Goal: Information Seeking & Learning: Check status

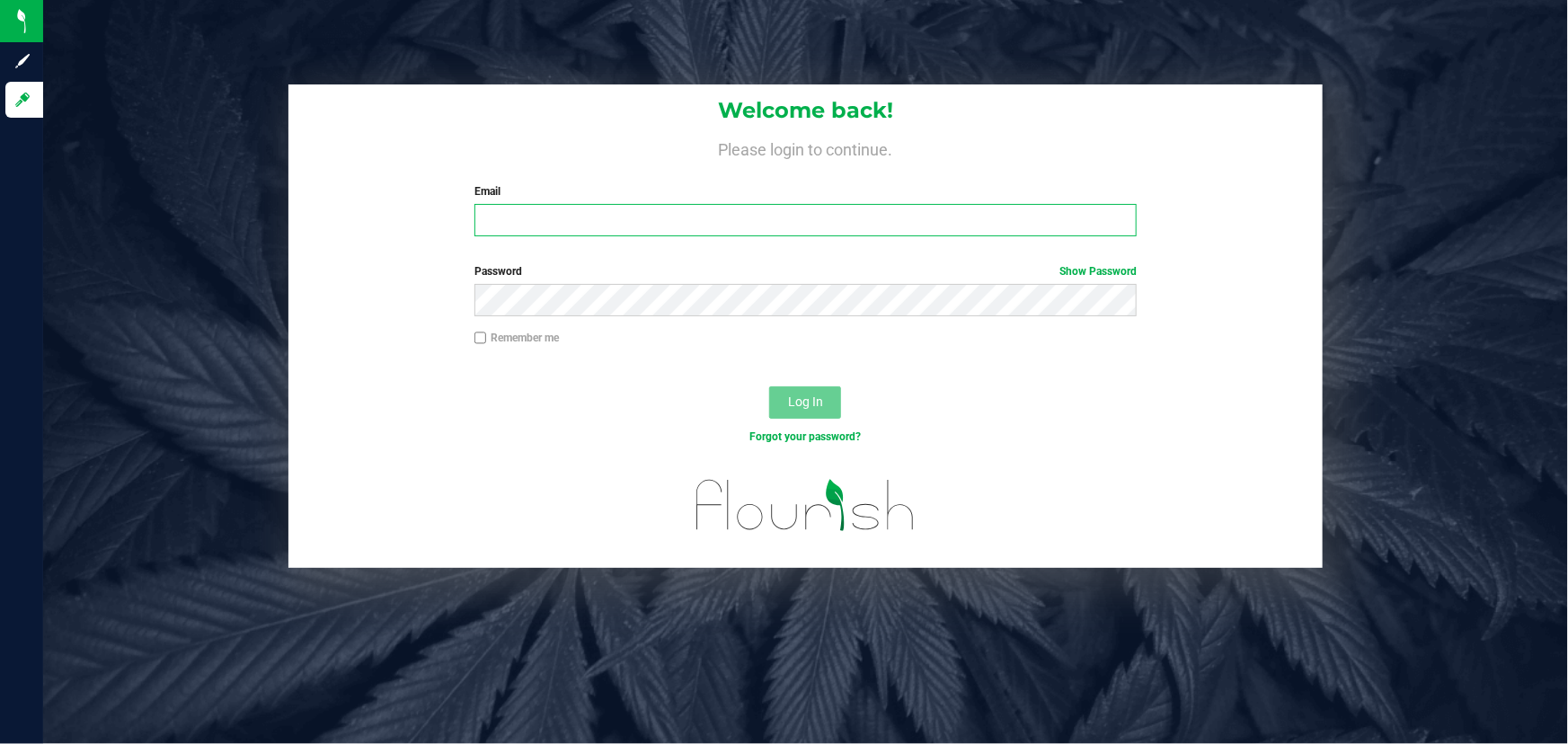
type input "[PERSON_NAME][EMAIL_ADDRESS][DOMAIN_NAME]"
click at [363, 459] on div "Forgot your password?" at bounding box center [805, 450] width 1034 height 26
click at [807, 388] on button "Log In" at bounding box center [804, 402] width 72 height 33
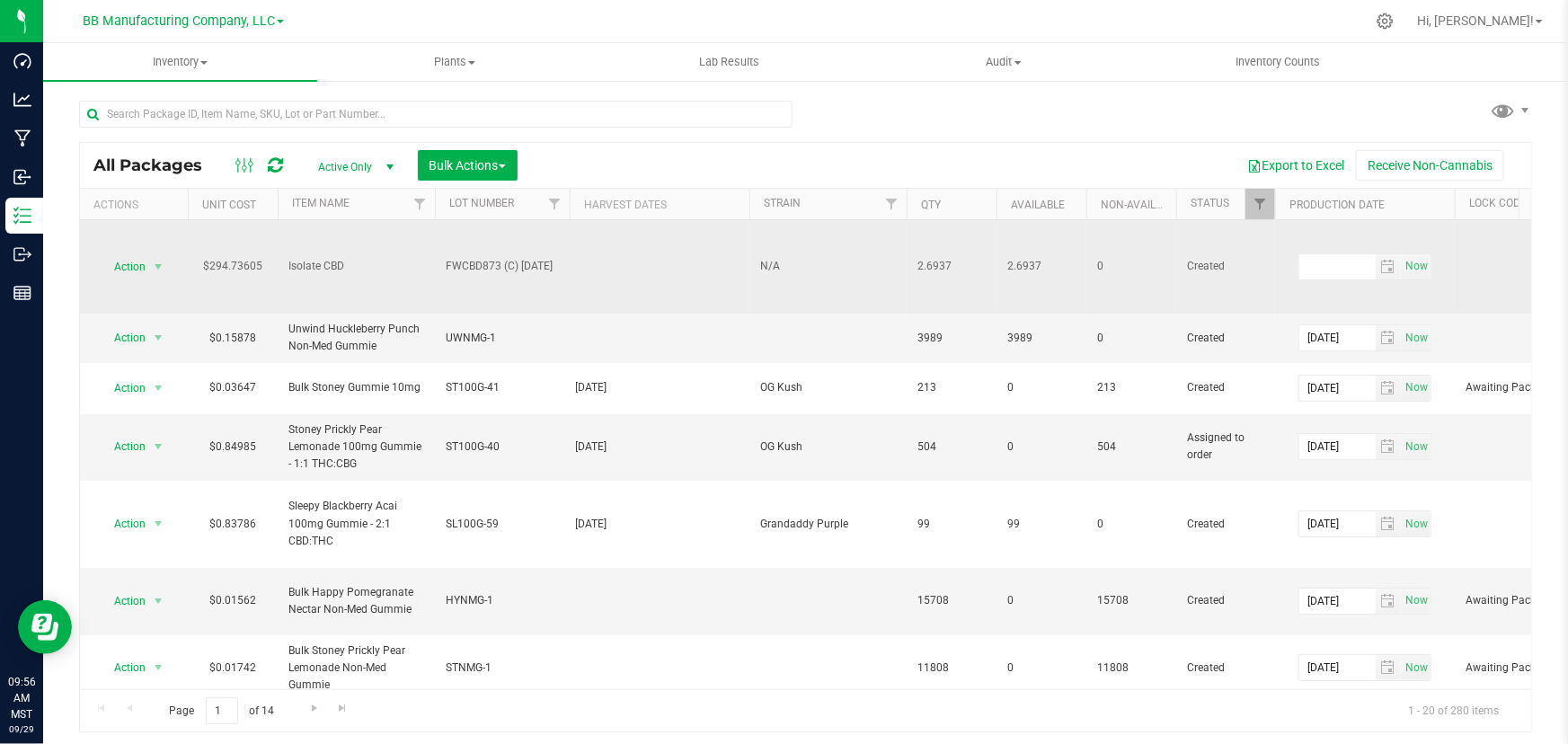
click at [153, 287] on td "Action Action Adjust qty Create package Edit attributes Global inventory Locate…" at bounding box center [133, 266] width 108 height 93
click at [152, 270] on span "select" at bounding box center [159, 266] width 15 height 14
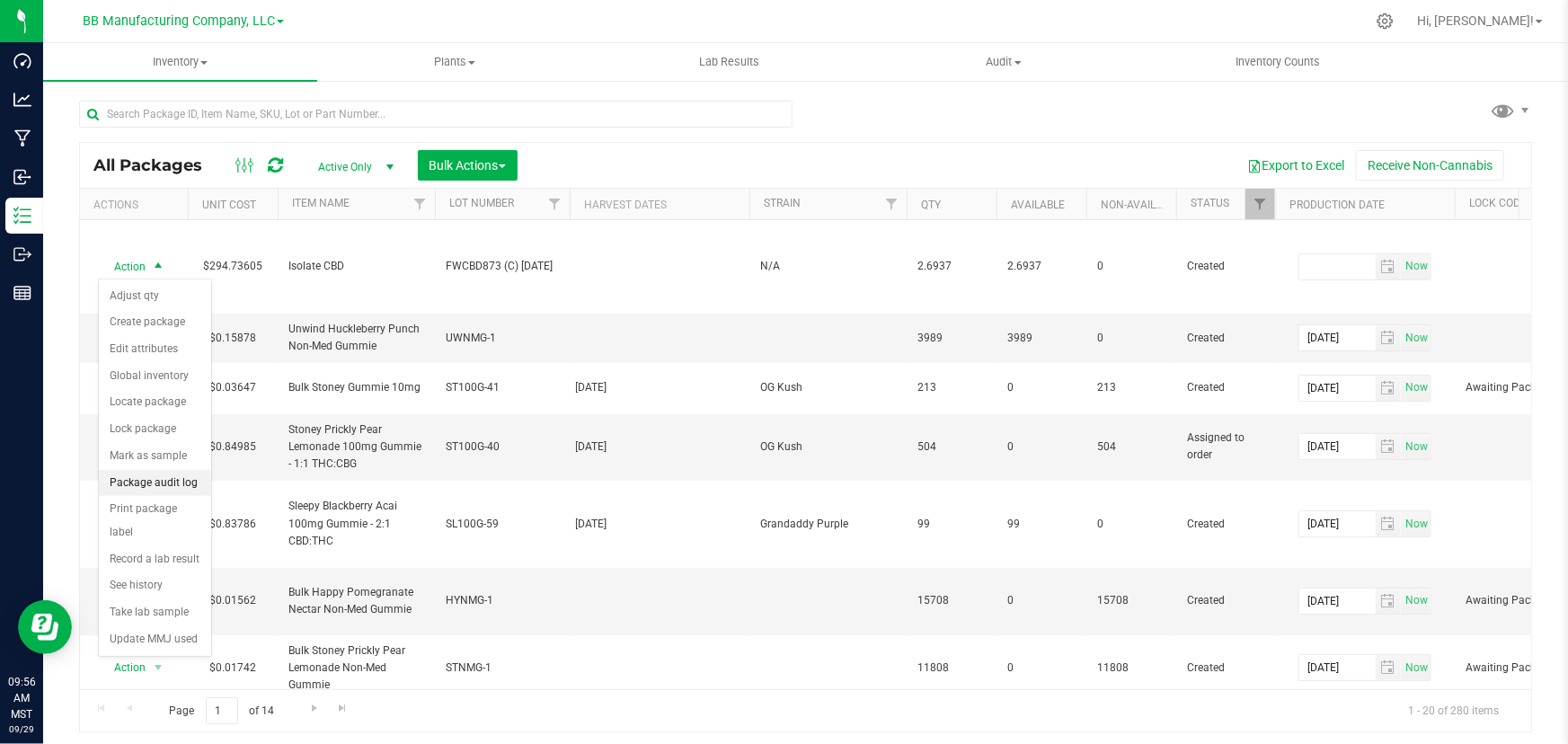
click at [176, 485] on li "Package audit log" at bounding box center [155, 483] width 112 height 27
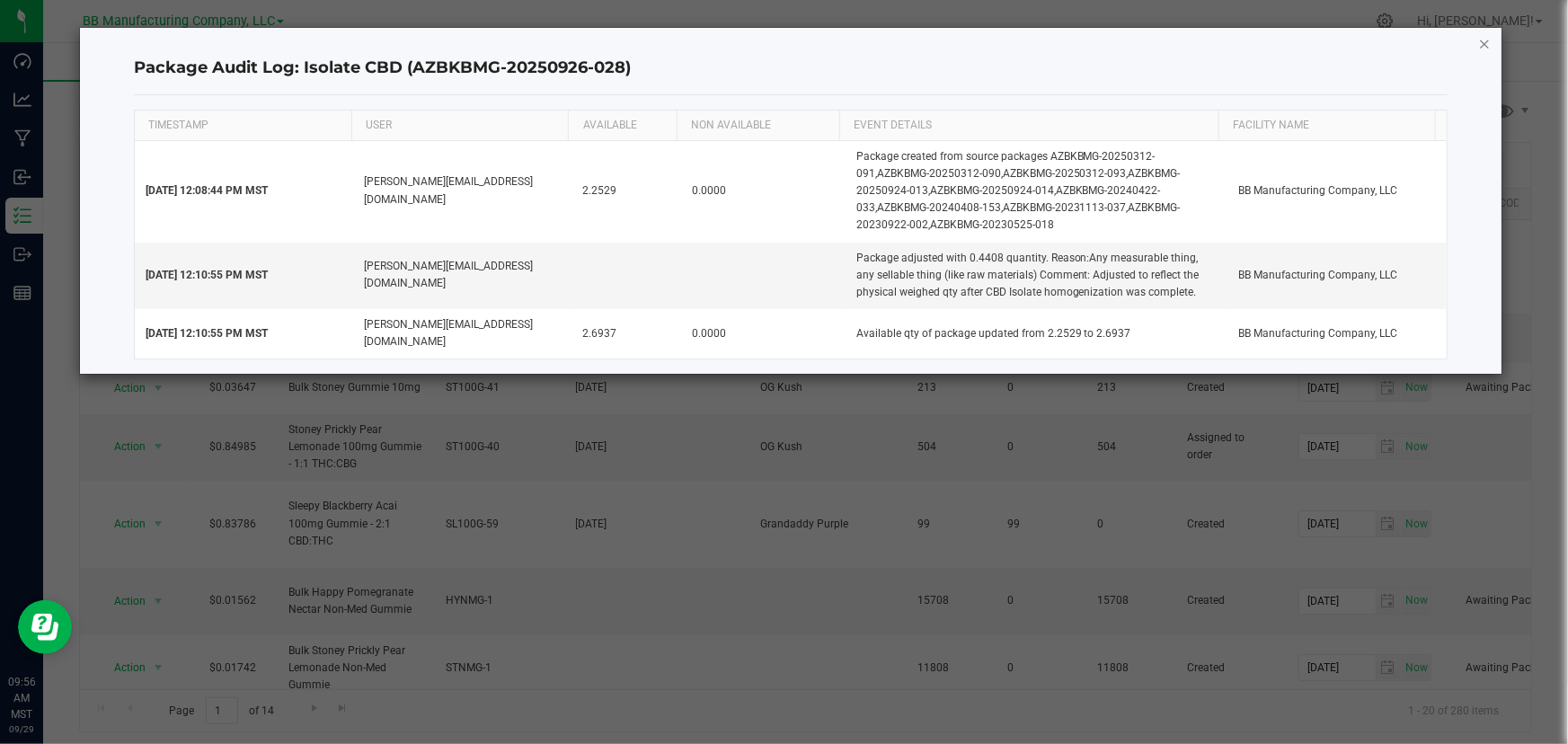
click at [1482, 40] on icon "button" at bounding box center [1485, 43] width 13 height 22
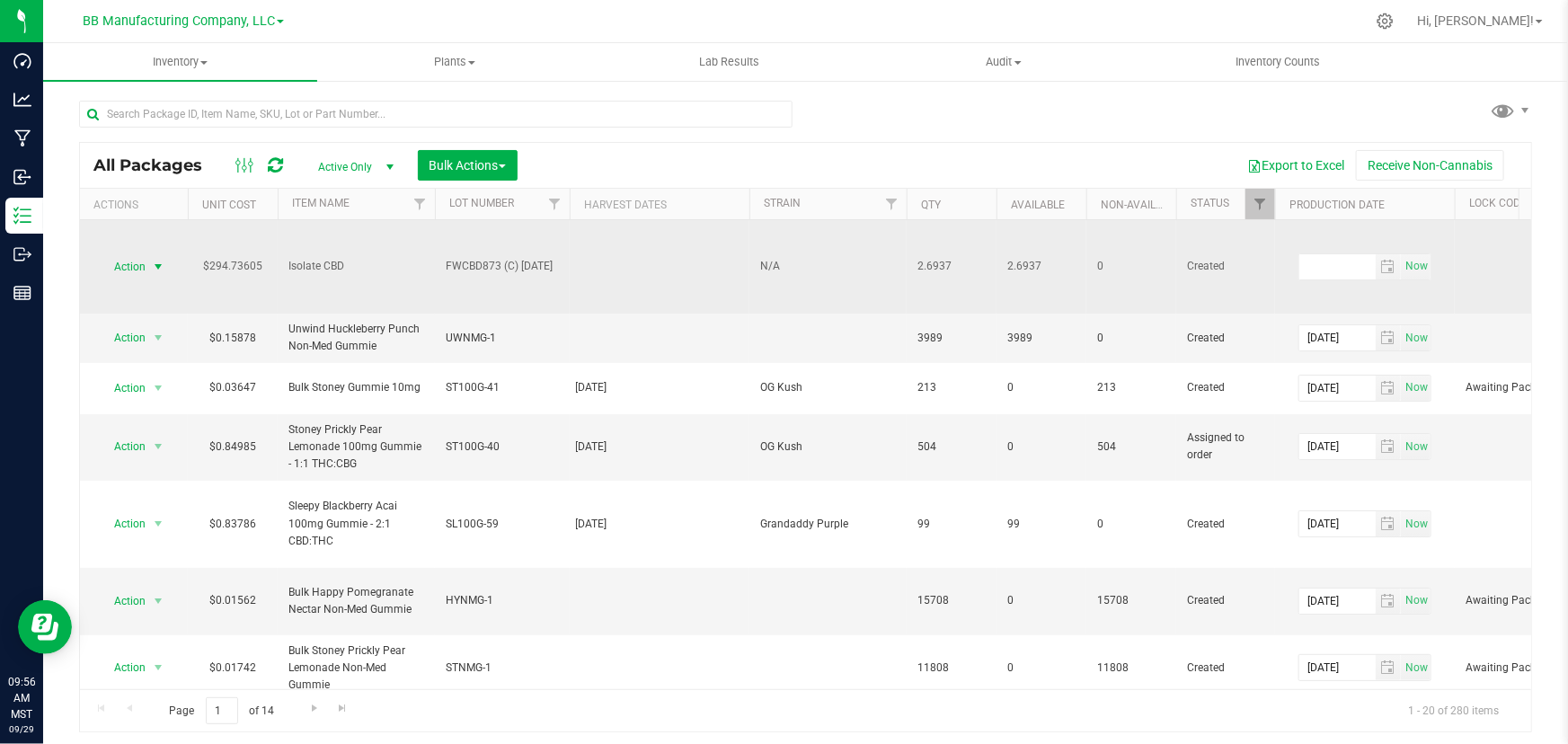
click at [486, 269] on span "FWCBD873 (C) [DATE]" at bounding box center [502, 266] width 113 height 17
click at [485, 269] on input "FWCBD873 (C) [DATE]" at bounding box center [498, 266] width 129 height 28
click at [276, 101] on input "text" at bounding box center [435, 114] width 713 height 27
paste input "FWCBD873"
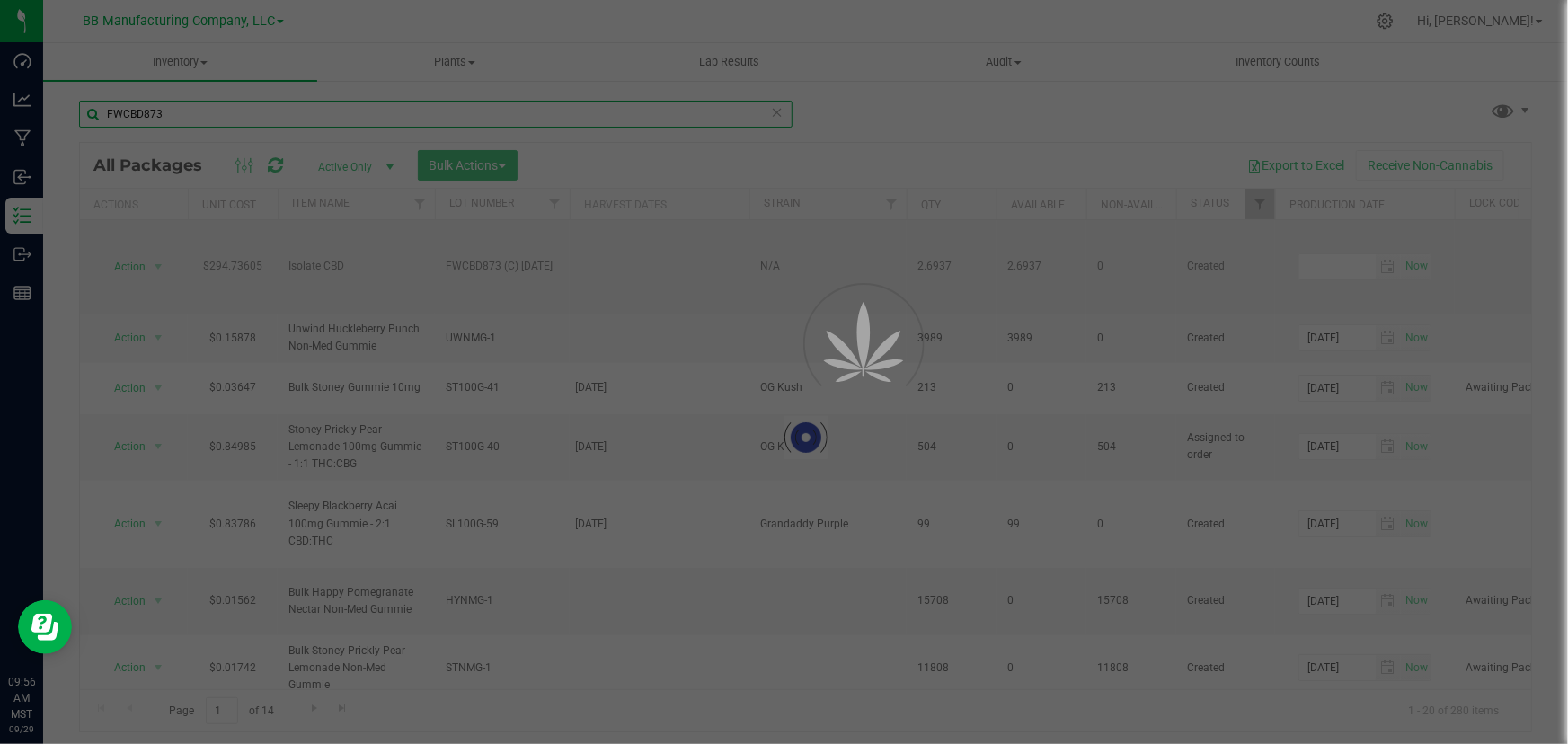
type input "FWCBD873"
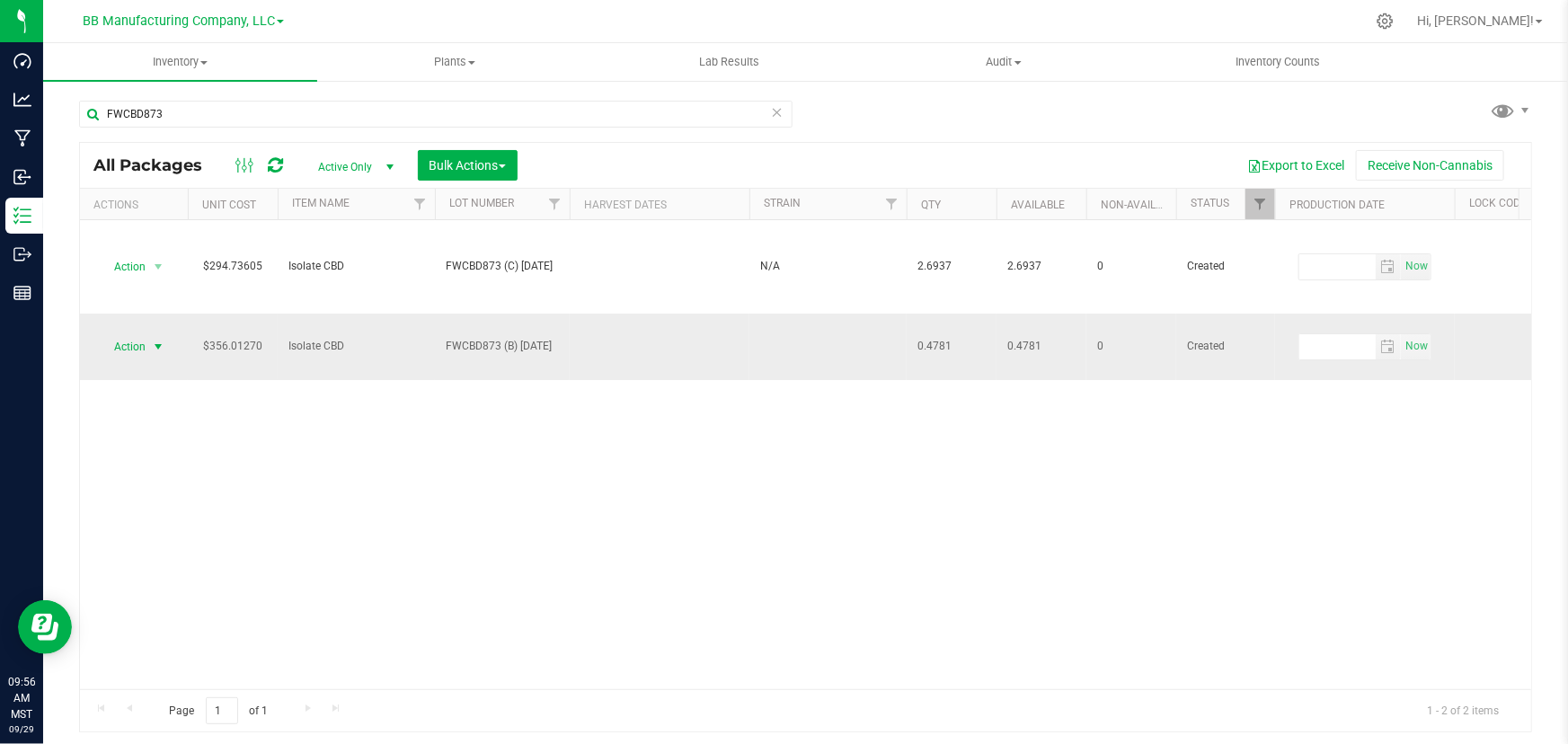
click at [126, 341] on span "Action" at bounding box center [122, 347] width 49 height 25
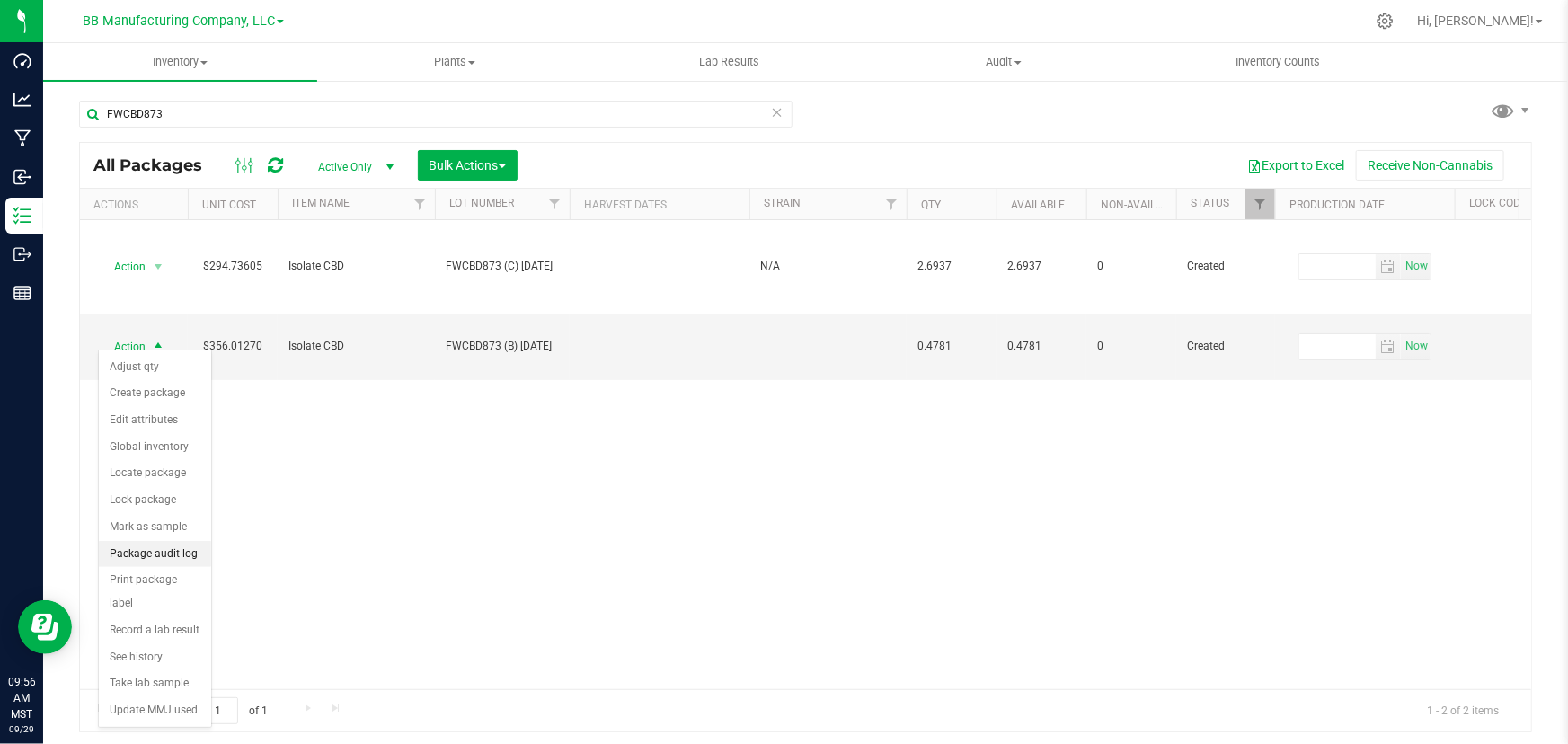
click at [144, 557] on li "Package audit log" at bounding box center [155, 555] width 112 height 27
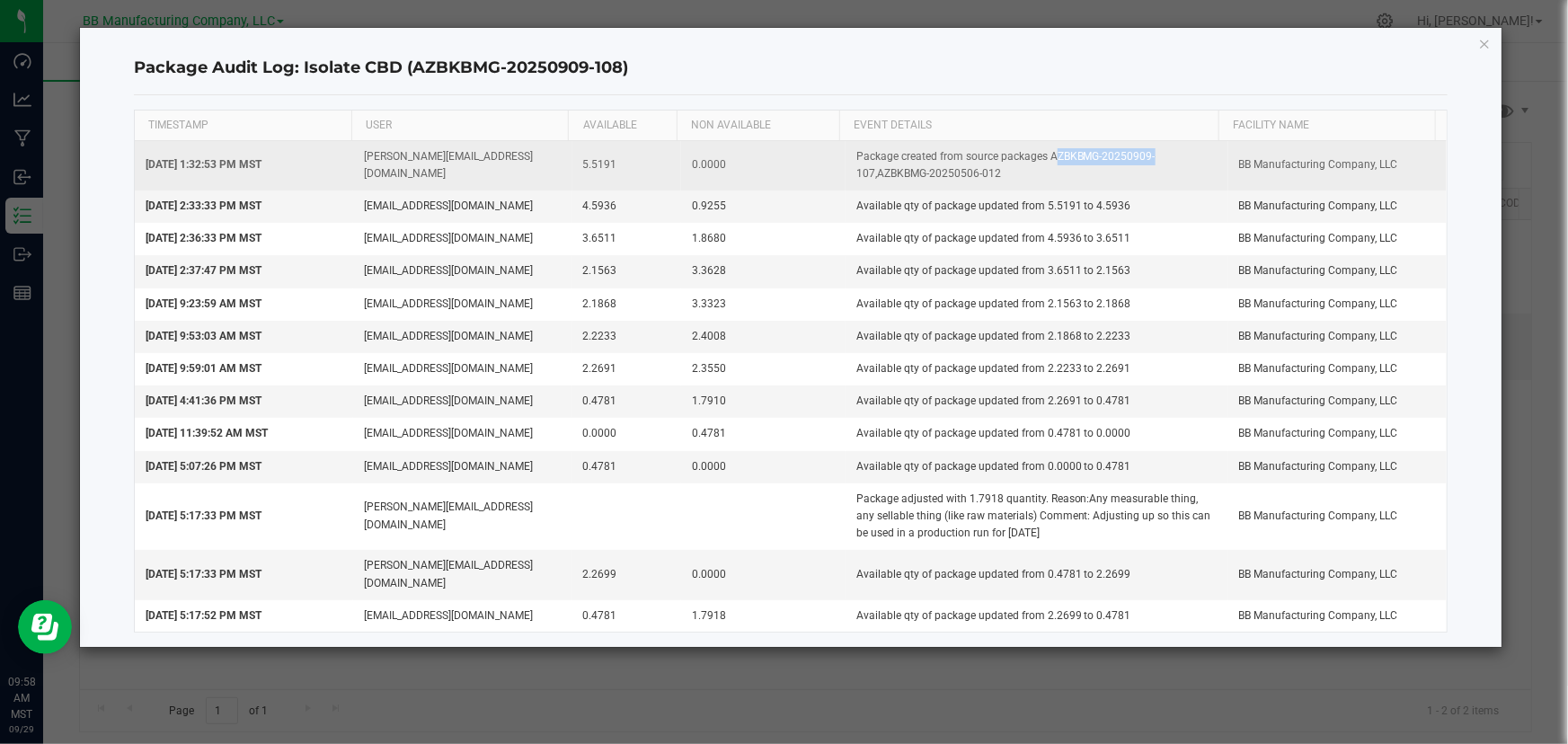
drag, startPoint x: 1044, startPoint y: 155, endPoint x: 1144, endPoint y: 149, distance: 100.2
click at [1144, 149] on td "Package created from source packages AZBKBMG-20250909-107,AZBKBMG-20250506-012" at bounding box center [1037, 166] width 382 height 50
click at [988, 155] on td "Package created from source packages AZBKBMG-20250909-107,AZBKBMG-20250506-012" at bounding box center [1037, 166] width 382 height 50
drag, startPoint x: 996, startPoint y: 167, endPoint x: 866, endPoint y: 184, distance: 131.1
click at [866, 184] on td "Package created from source packages AZBKBMG-20250909-107,AZBKBMG-20250506-012" at bounding box center [1037, 166] width 382 height 50
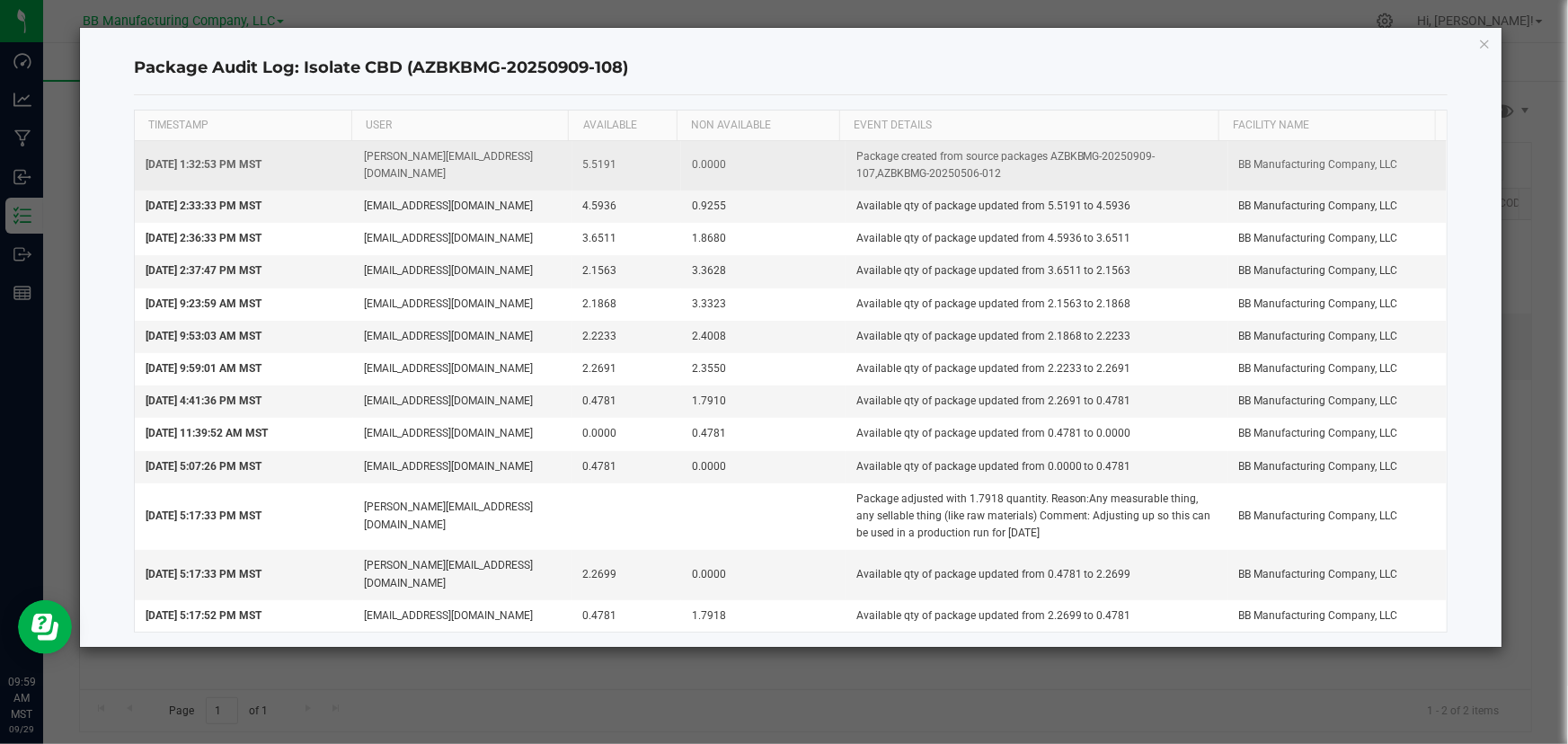
copy td ",AZBKBMG-20250506-012"
click at [1100, 158] on td "Package created from source packages AZBKBMG-20250909-107,AZBKBMG-20250506-012" at bounding box center [1037, 166] width 382 height 50
click at [1041, 156] on td "Package created from source packages AZBKBMG-20250909-107,AZBKBMG-20250506-012" at bounding box center [1037, 166] width 382 height 50
click at [1081, 152] on td "Package created from source packages AZBKBMG-20250909-107,AZBKBMG-20250506-012" at bounding box center [1037, 166] width 382 height 50
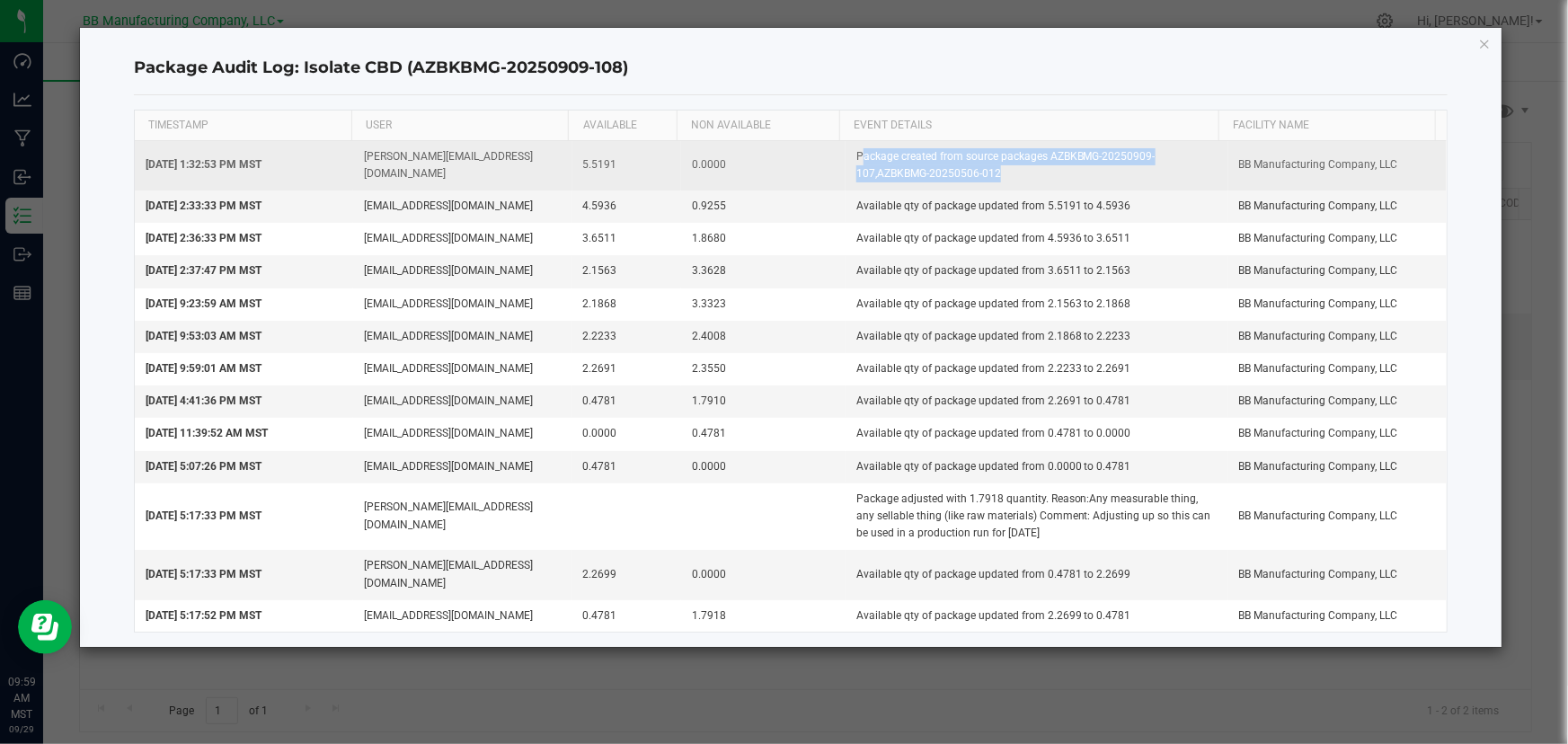
click at [1081, 152] on td "Package created from source packages AZBKBMG-20250909-107,AZBKBMG-20250506-012" at bounding box center [1037, 166] width 382 height 50
click at [905, 179] on td "Package created from source packages AZBKBMG-20250909-107,AZBKBMG-20250506-012" at bounding box center [1037, 166] width 382 height 50
drag, startPoint x: 868, startPoint y: 173, endPoint x: 1042, endPoint y: 154, distance: 175.0
click at [1042, 154] on td "Package created from source packages AZBKBMG-20250909-107,AZBKBMG-20250506-012" at bounding box center [1037, 166] width 382 height 50
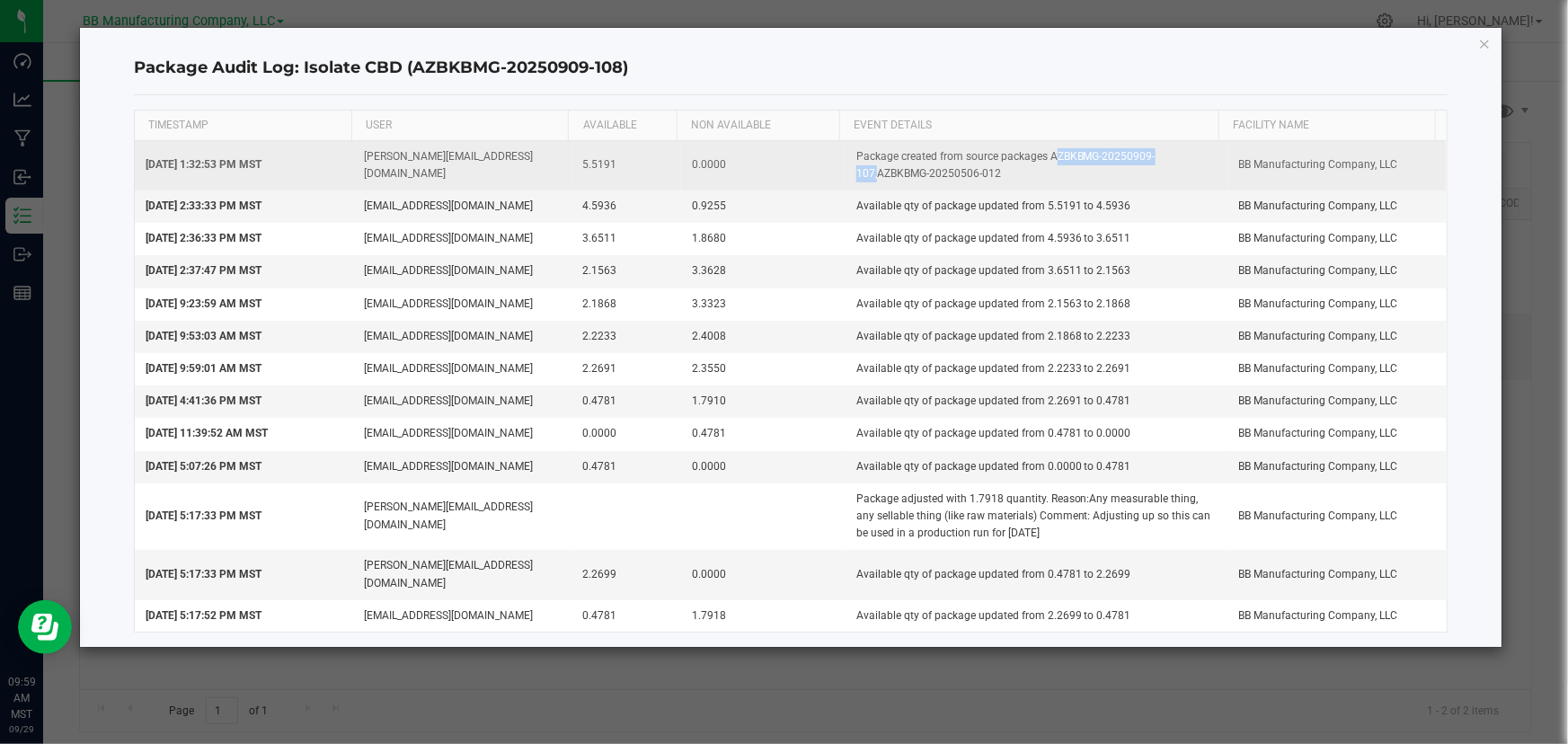
copy td "AZBKBMG-20250909-107"
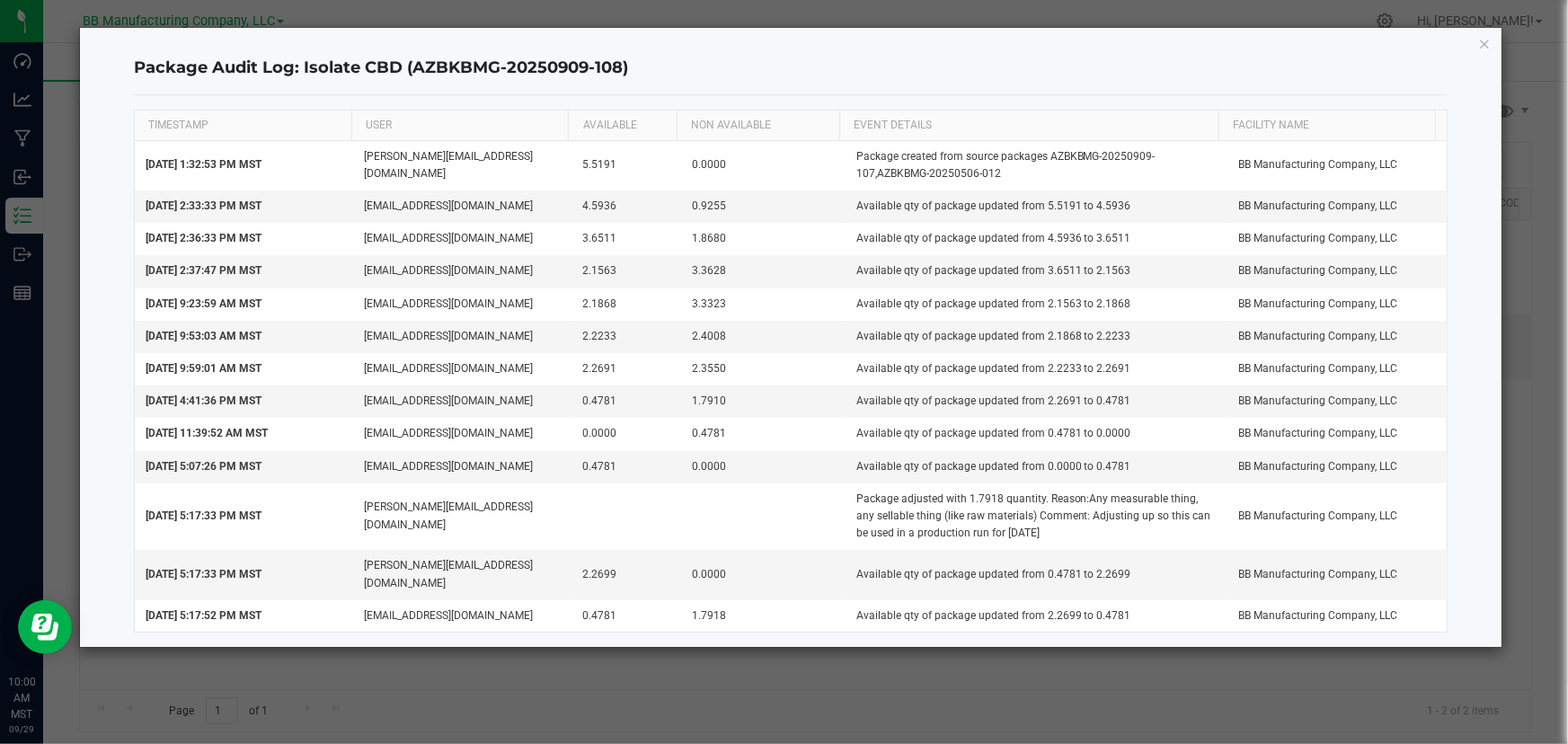
click at [726, 57] on h4 "Package Audit Log: Isolate CBD (AZBKBMG-20250909-108)" at bounding box center [790, 68] width 1313 height 24
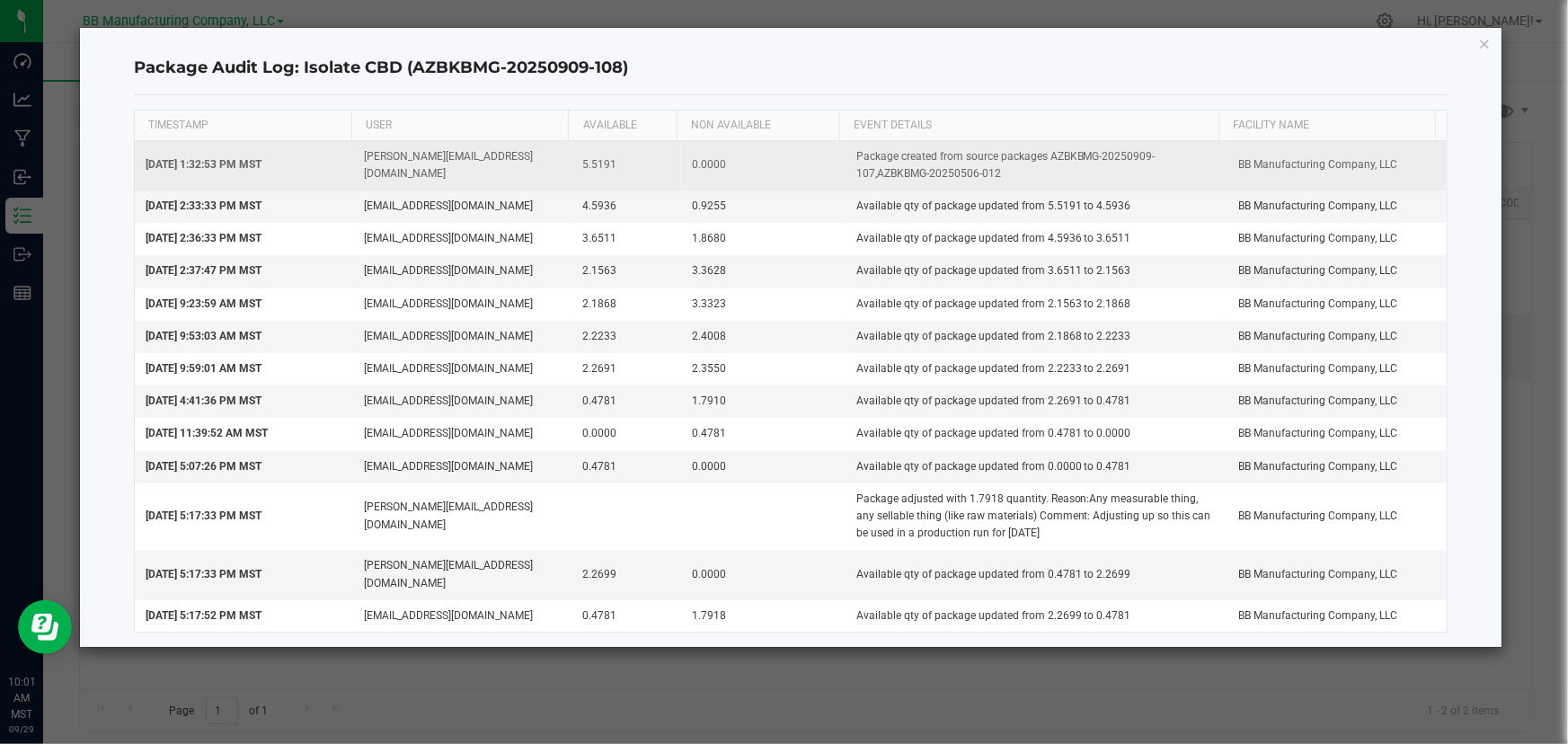
drag, startPoint x: 574, startPoint y: 164, endPoint x: 625, endPoint y: 169, distance: 51.2
click at [625, 169] on td "5.5191" at bounding box center [626, 166] width 110 height 50
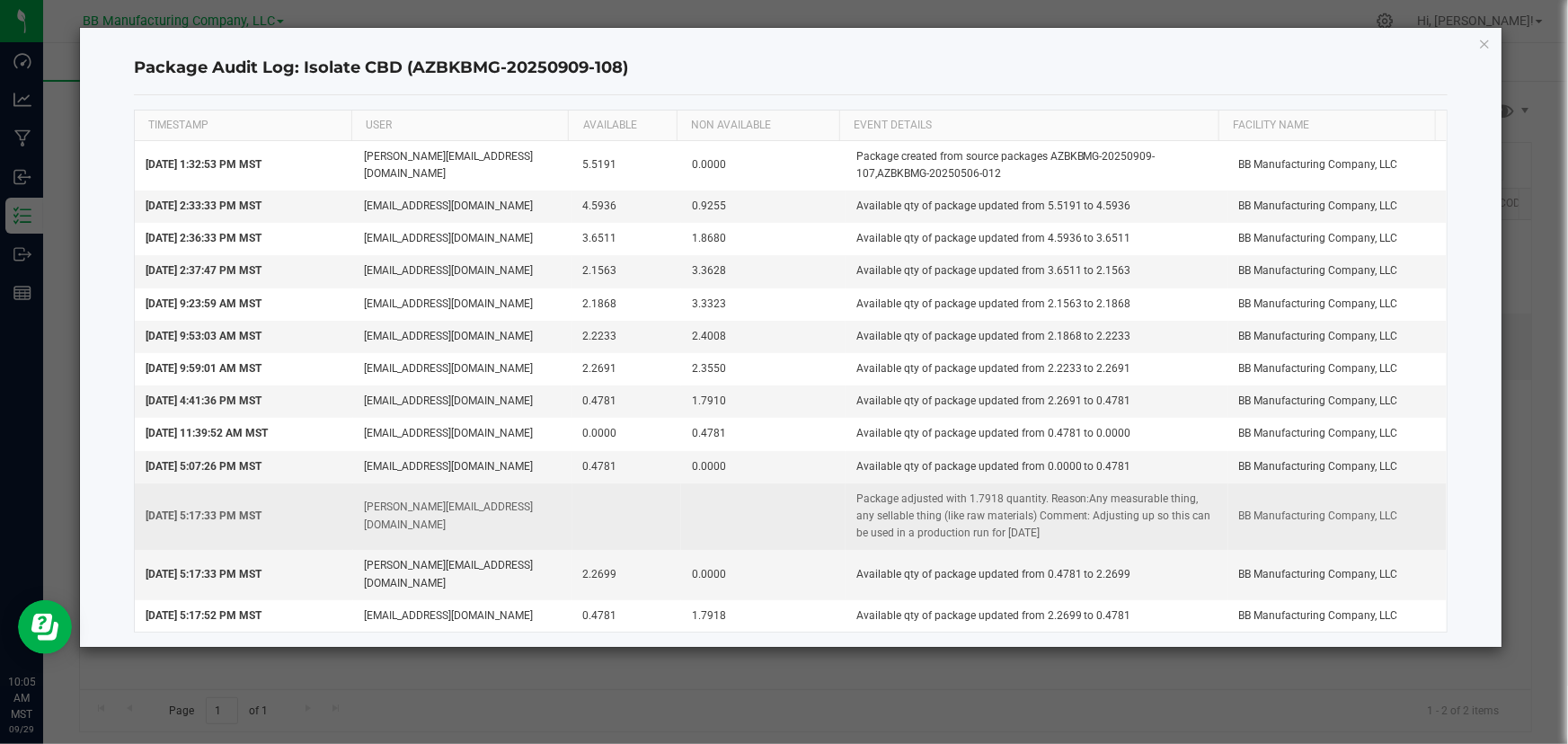
drag, startPoint x: 1024, startPoint y: 533, endPoint x: 838, endPoint y: 493, distance: 190.3
click at [846, 493] on td "Package adjusted with 1.7918 quantity. Reason:Any measurable thing, any sellabl…" at bounding box center [1037, 517] width 382 height 67
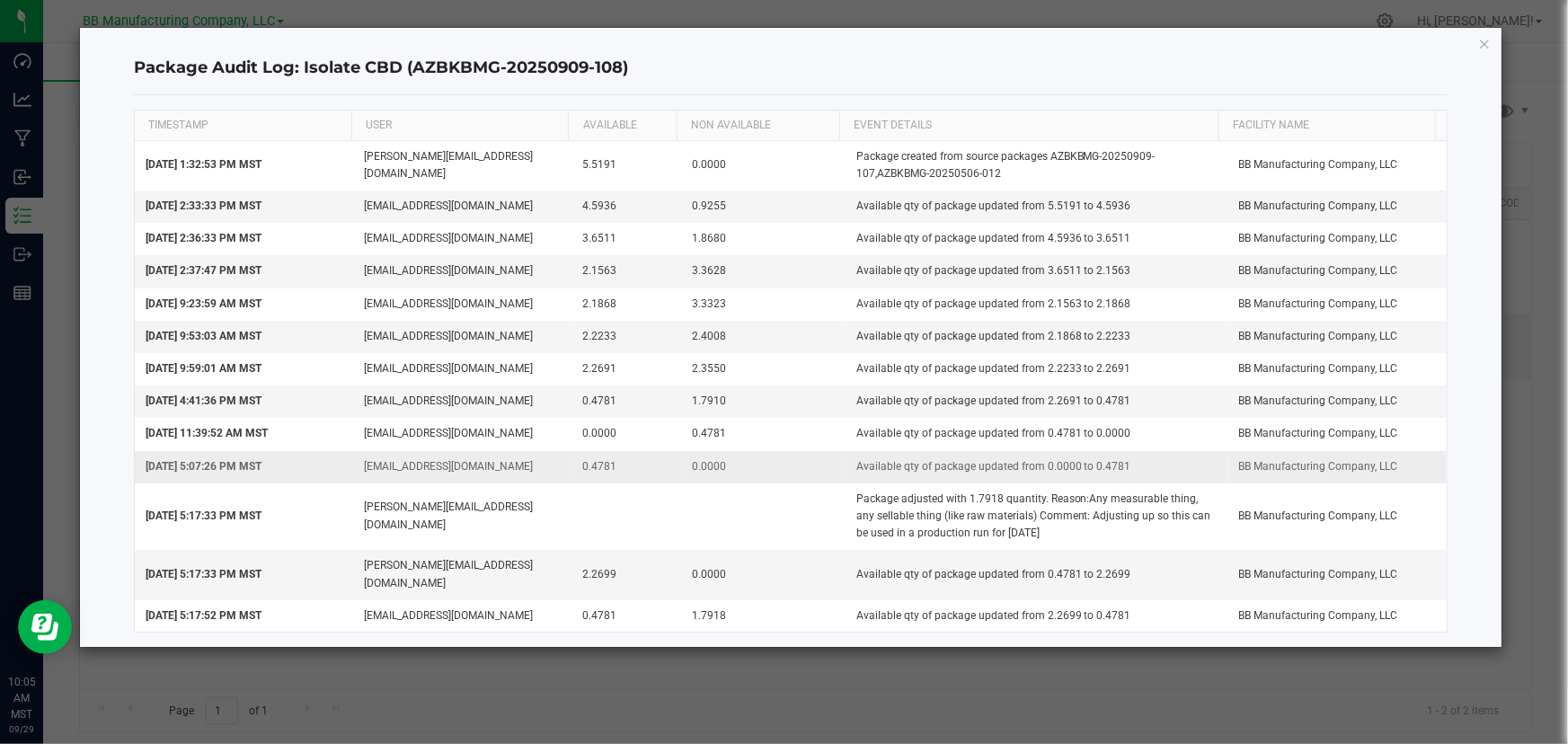
drag, startPoint x: 619, startPoint y: 469, endPoint x: 564, endPoint y: 474, distance: 55.2
click at [564, 474] on tr "[DATE] 5:07:26 PM MST [EMAIL_ADDRESS][DOMAIN_NAME] 0.4781 0.0000 Available qty …" at bounding box center [790, 468] width 1312 height 33
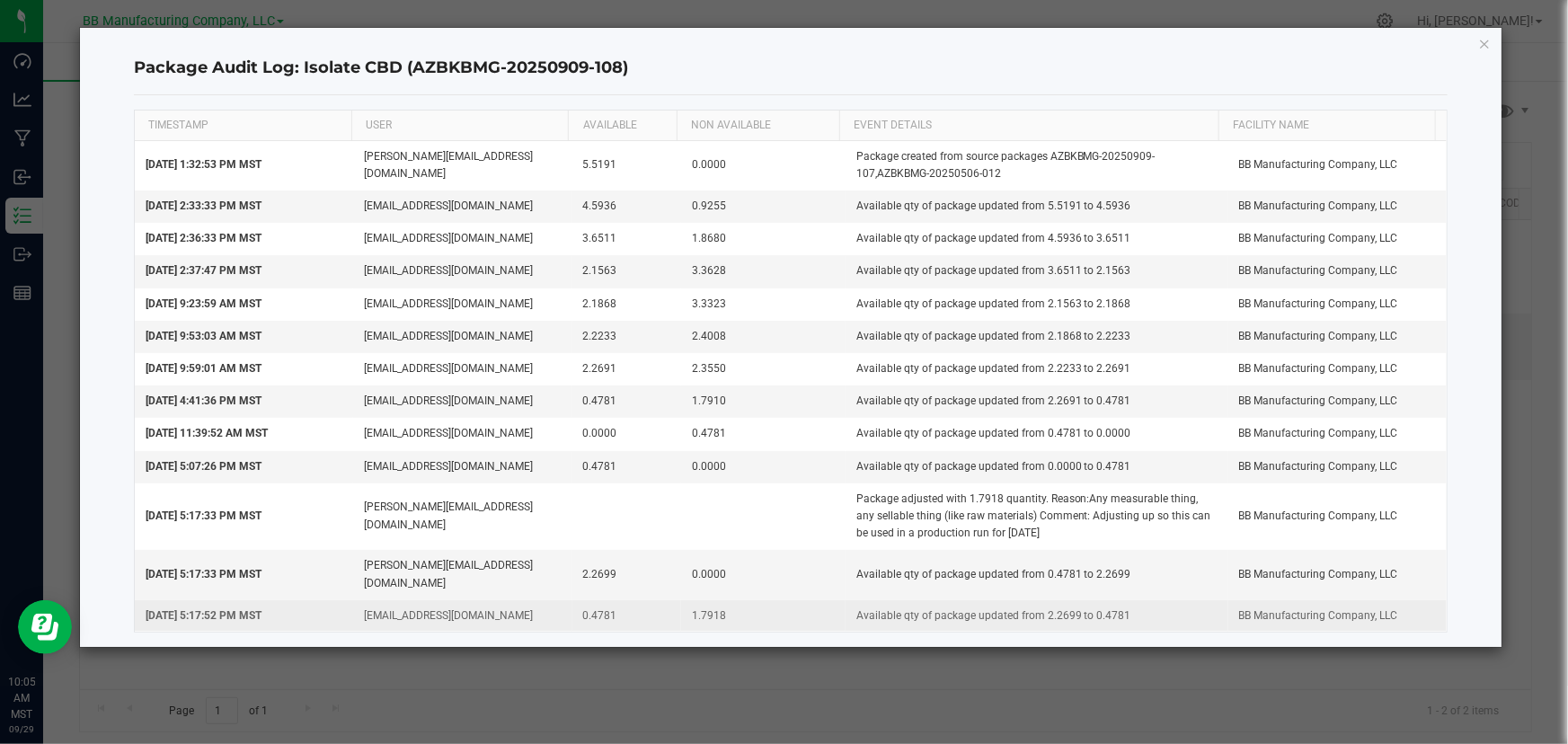
drag, startPoint x: 617, startPoint y: 599, endPoint x: 570, endPoint y: 599, distance: 47.0
click at [572, 600] on td "0.4781" at bounding box center [626, 615] width 110 height 32
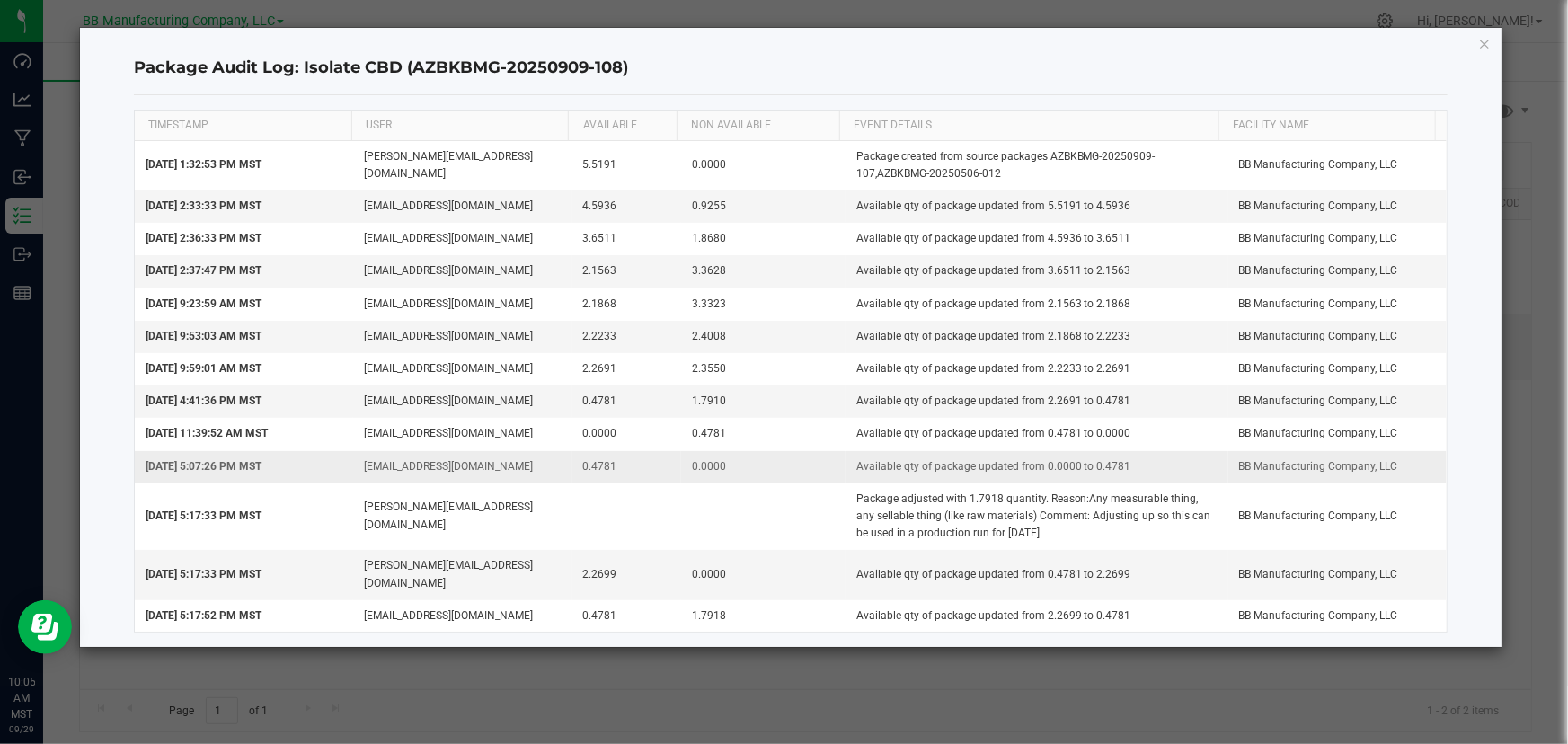
drag, startPoint x: 609, startPoint y: 467, endPoint x: 568, endPoint y: 466, distance: 41.0
click at [572, 466] on td "0.4781" at bounding box center [626, 468] width 110 height 33
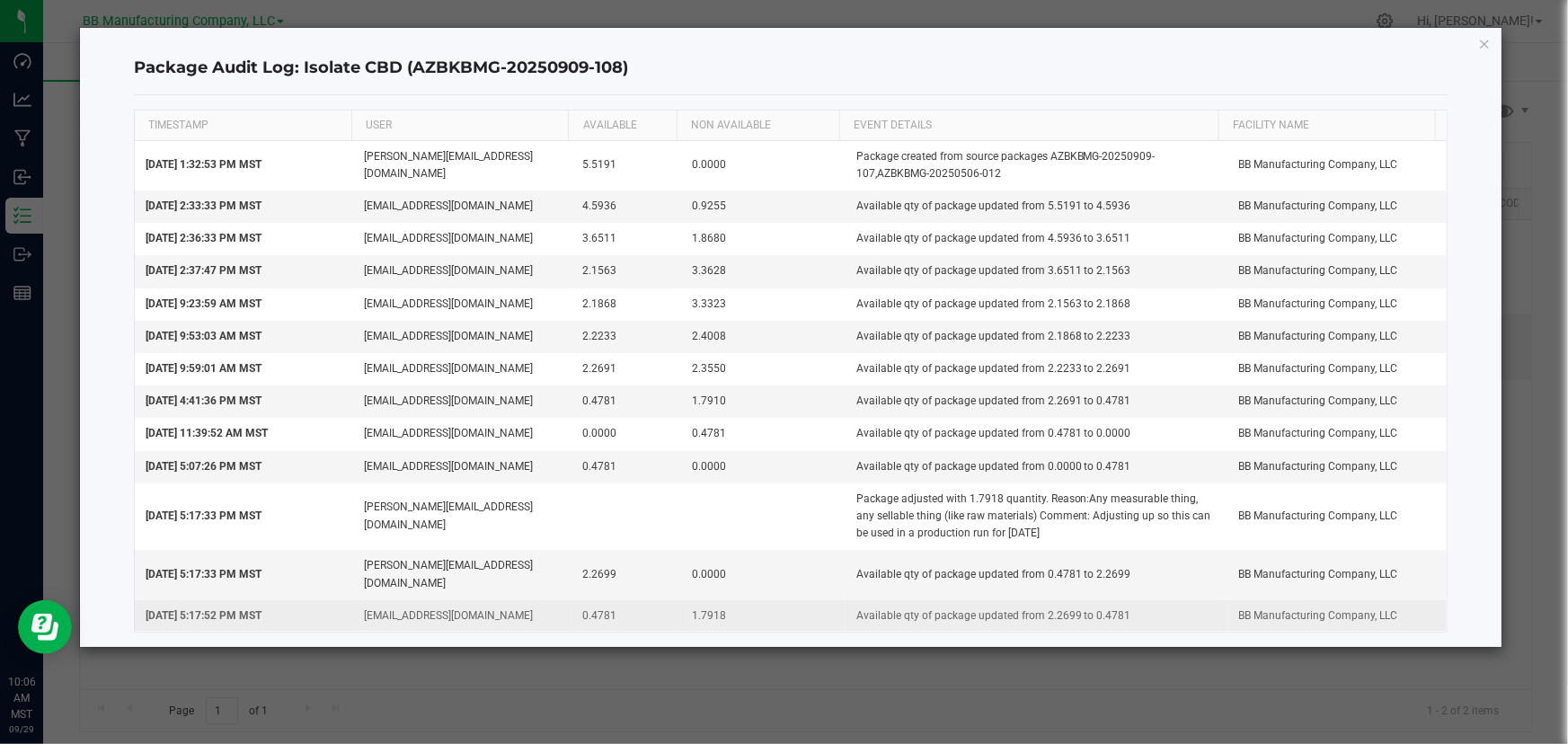
drag, startPoint x: 638, startPoint y: 602, endPoint x: 557, endPoint y: 589, distance: 82.0
click at [557, 600] on tr "[DATE] 5:17:52 PM MST [EMAIL_ADDRESS][DOMAIN_NAME] 0.4781 1.7918 Available qty …" at bounding box center [790, 615] width 1312 height 32
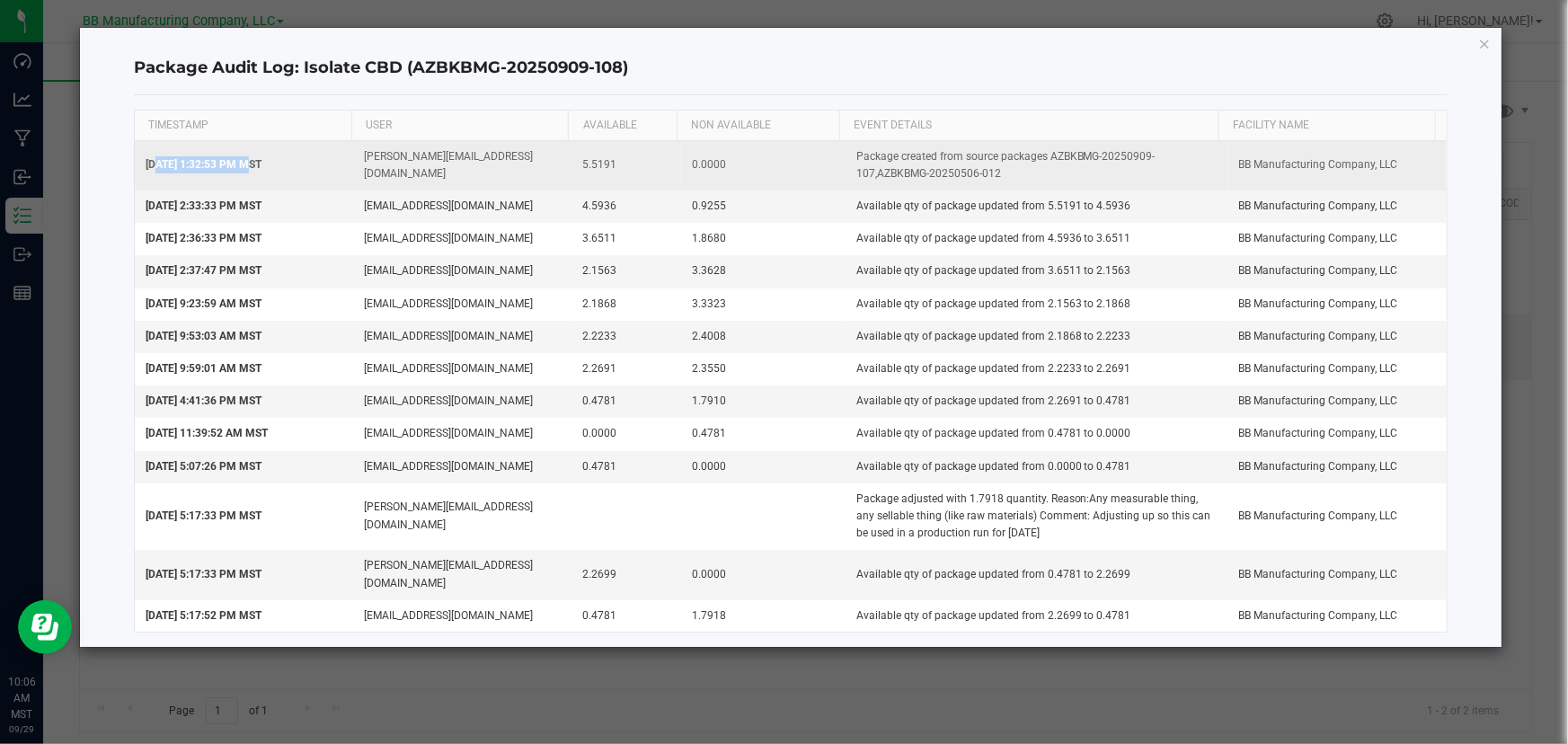
drag, startPoint x: 150, startPoint y: 159, endPoint x: 237, endPoint y: 160, distance: 87.0
click at [237, 160] on span "[DATE] 1:32:53 PM MST" at bounding box center [204, 164] width 116 height 13
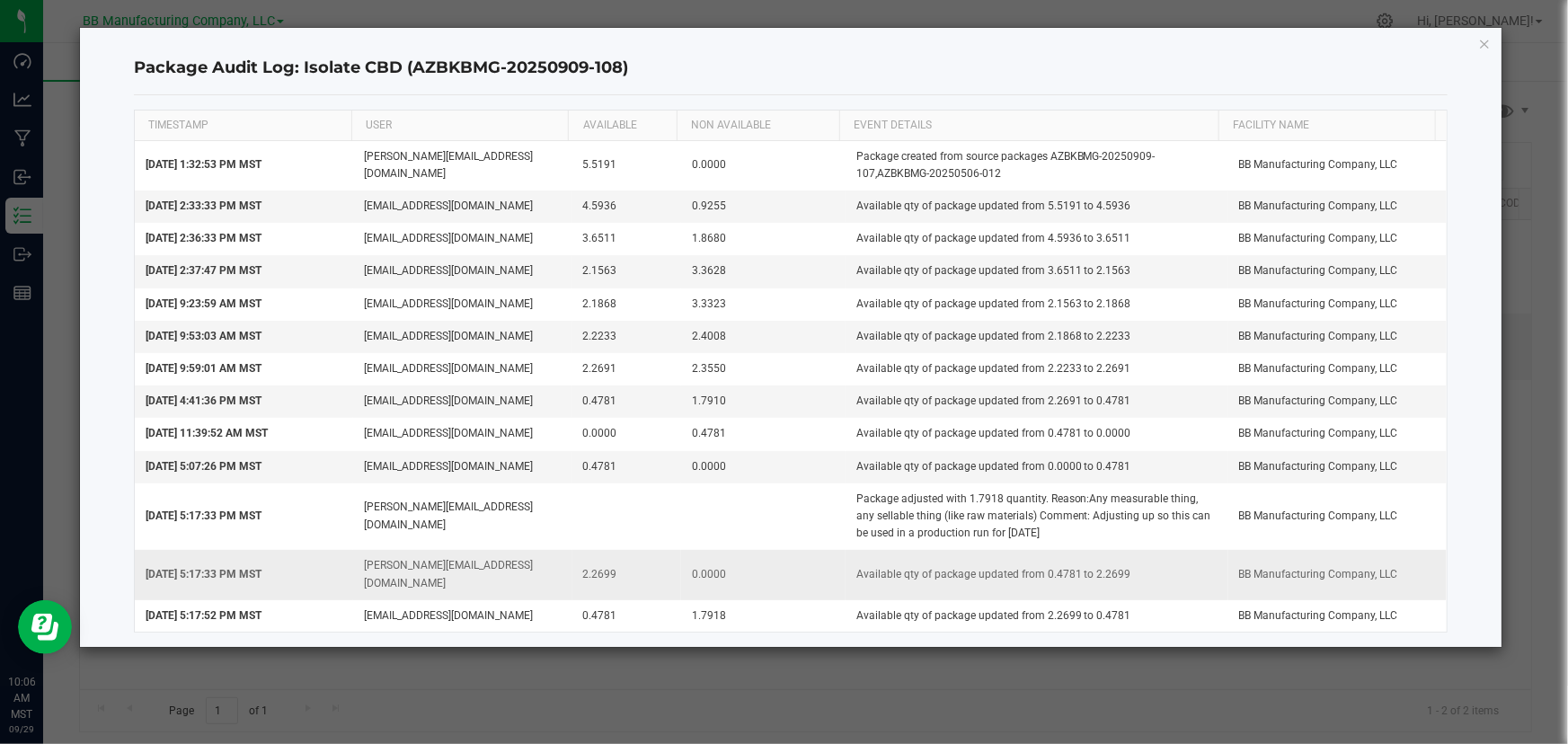
click at [176, 567] on span "[DATE] 5:17:33 PM MST" at bounding box center [204, 574] width 116 height 13
click at [945, 122] on th "EVENT DETAILS" at bounding box center [1029, 126] width 379 height 31
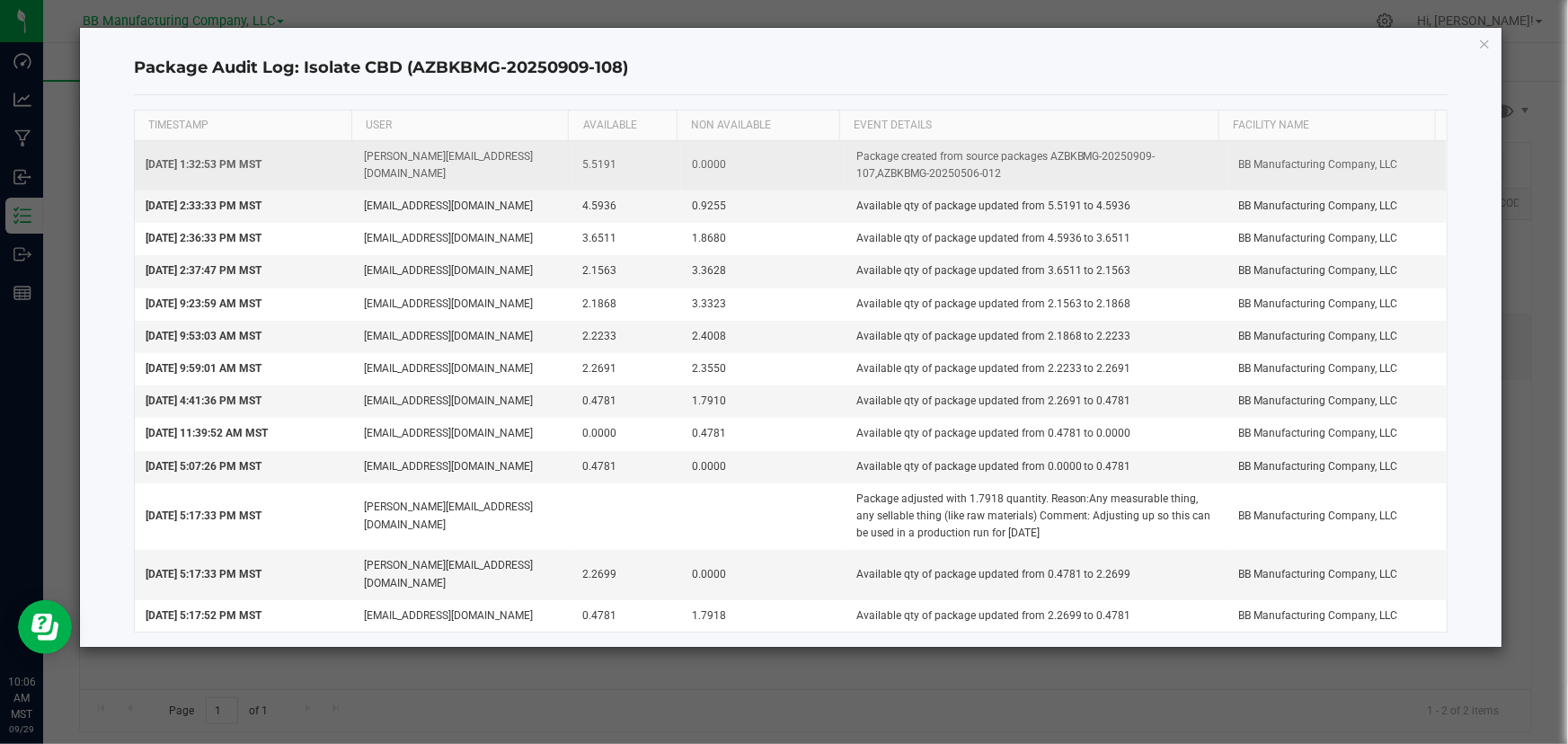
drag, startPoint x: 1015, startPoint y: 170, endPoint x: 1039, endPoint y: 159, distance: 26.4
click at [1039, 159] on td "Package created from source packages AZBKBMG-20250909-107,AZBKBMG-20250506-012" at bounding box center [1037, 166] width 382 height 50
click at [977, 152] on td "Package created from source packages AZBKBMG-20250909-107,AZBKBMG-20250506-012" at bounding box center [1037, 166] width 382 height 50
drag, startPoint x: 596, startPoint y: 155, endPoint x: 543, endPoint y: 150, distance: 53.2
click at [543, 150] on tr "[DATE] 1:32:53 PM MST [PERSON_NAME][EMAIL_ADDRESS][DOMAIN_NAME] 5.5191 0.0000 P…" at bounding box center [790, 166] width 1312 height 50
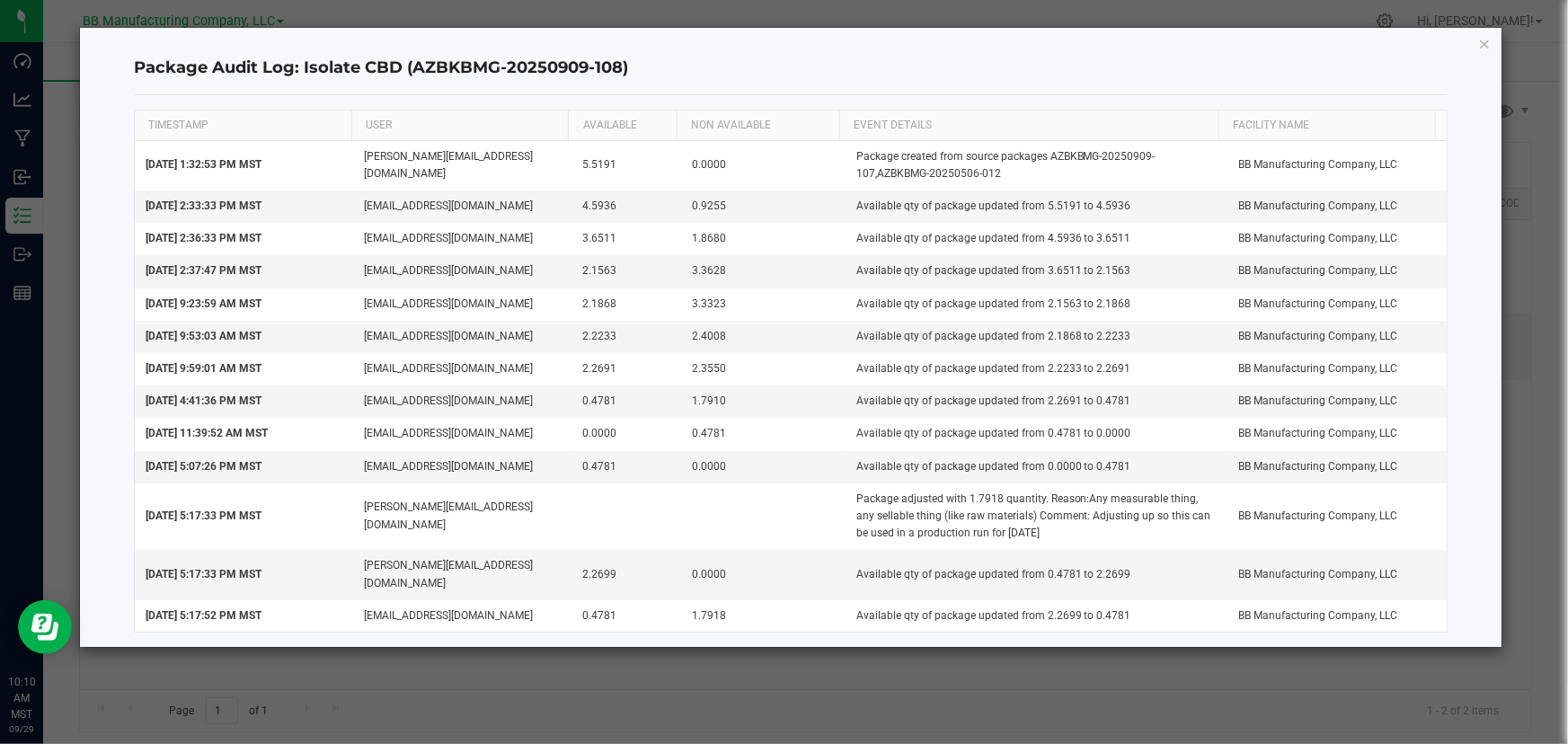
click at [857, 66] on h4 "Package Audit Log: Isolate CBD (AZBKBMG-20250909-108)" at bounding box center [790, 68] width 1313 height 24
click at [1486, 45] on icon "button" at bounding box center [1485, 43] width 13 height 22
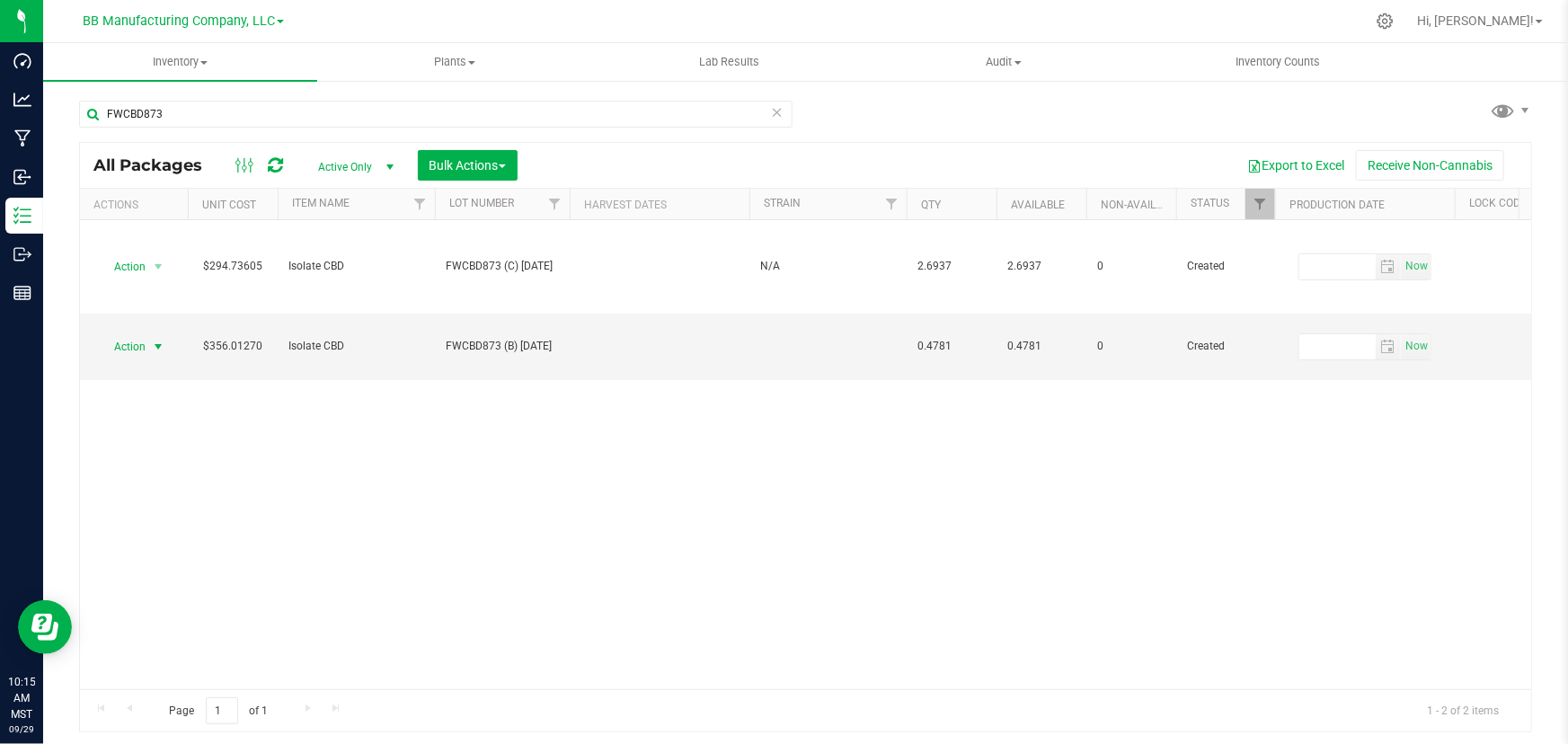
click at [861, 539] on div "Action Action Adjust qty Create package Edit attributes Global inventory Locate…" at bounding box center [805, 454] width 1451 height 469
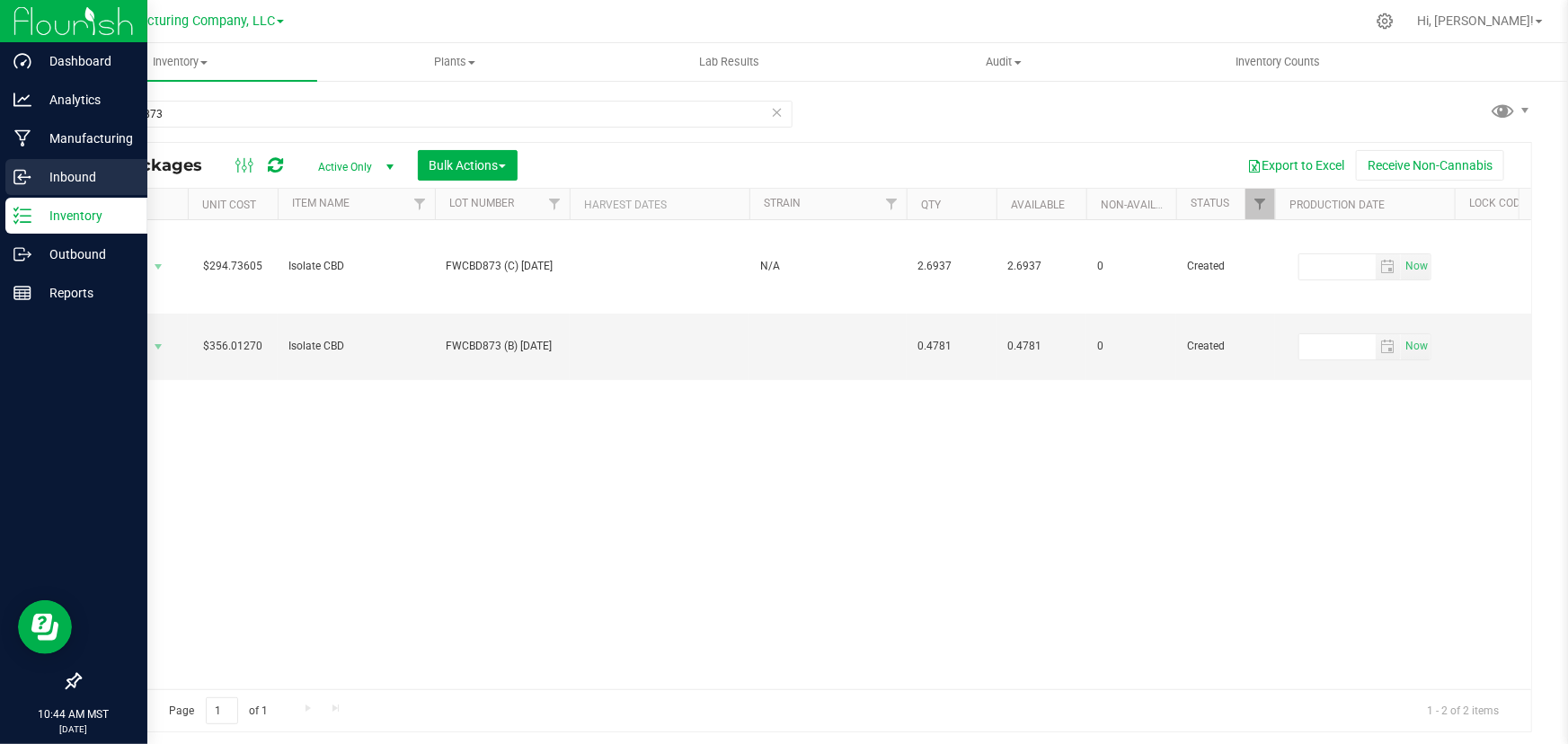
click at [44, 179] on p "Inbound" at bounding box center [85, 177] width 108 height 22
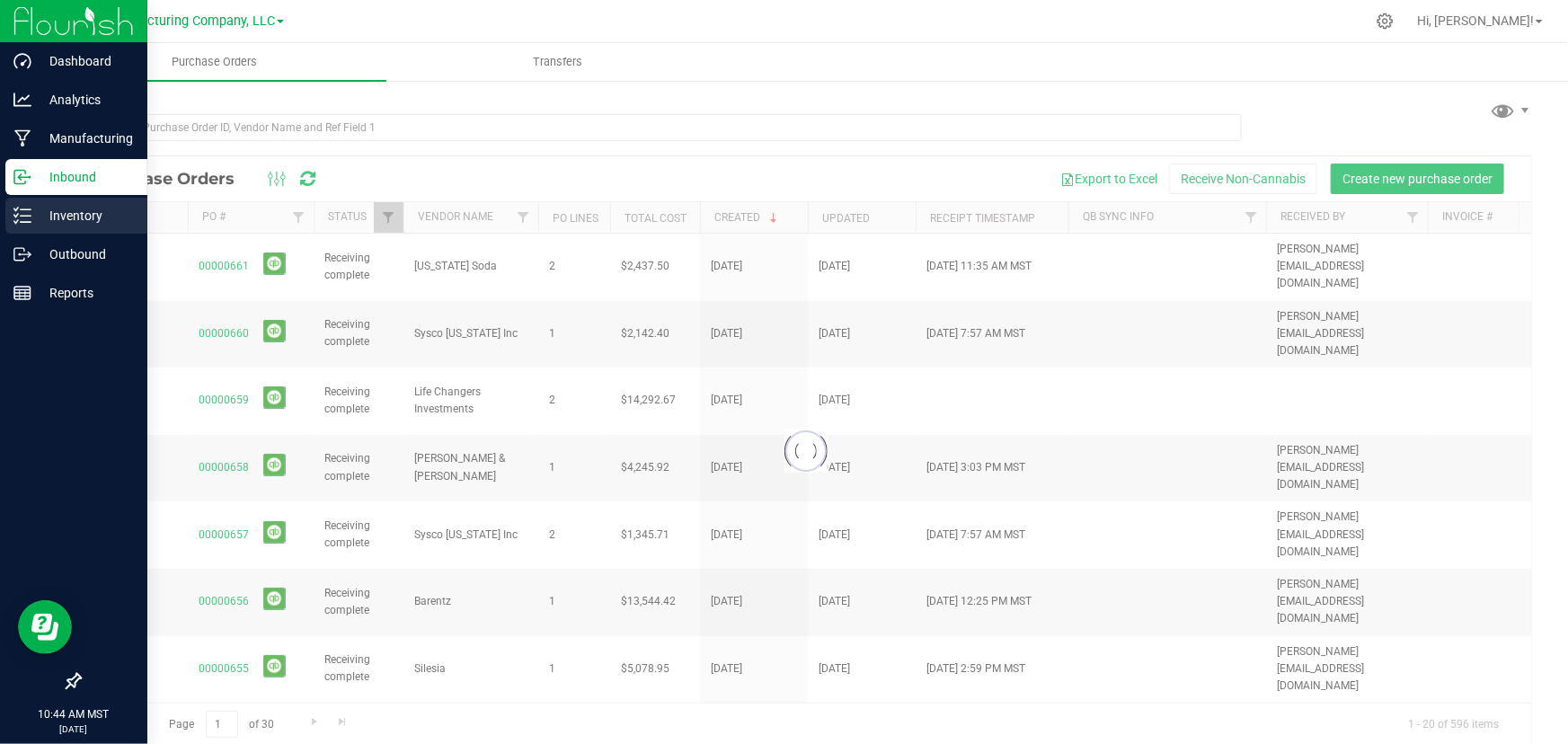
click at [84, 211] on p "Inventory" at bounding box center [85, 216] width 108 height 22
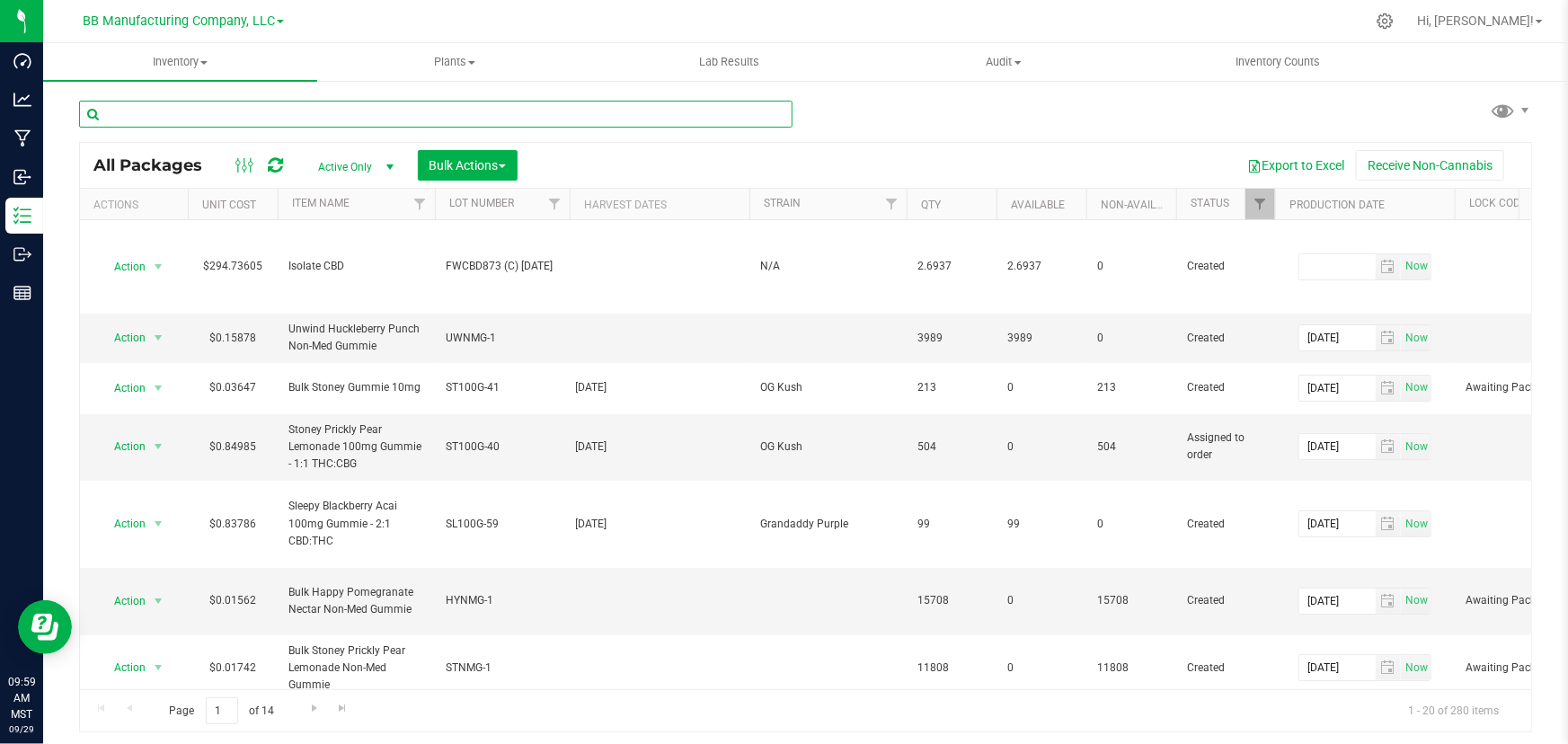
click at [146, 111] on input "text" at bounding box center [435, 114] width 713 height 27
paste input ",AZBKBMG-20250506-012"
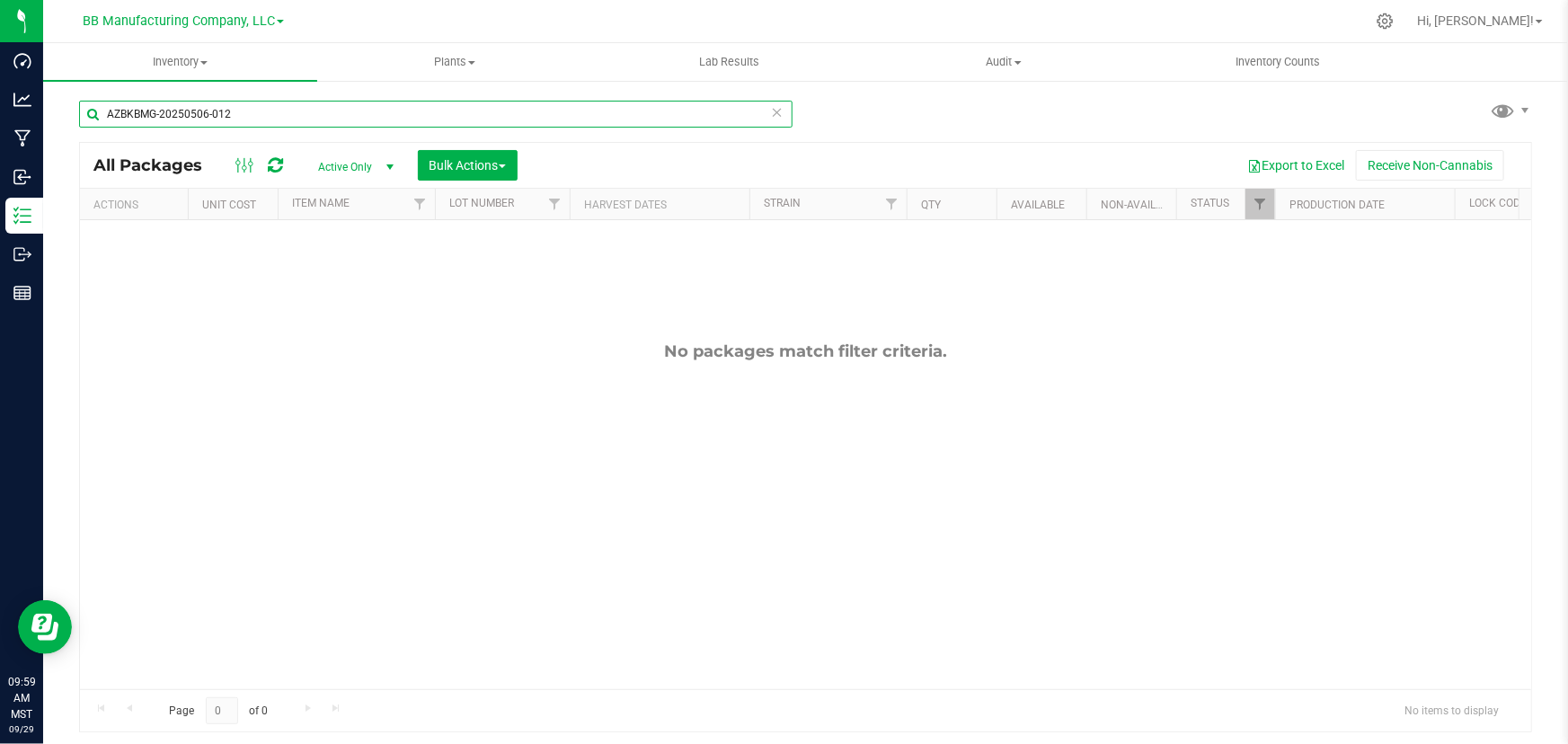
type input "AZBKBMG-20250506-012"
click at [176, 117] on input "AZBKBMG-20250506-012" at bounding box center [435, 114] width 713 height 27
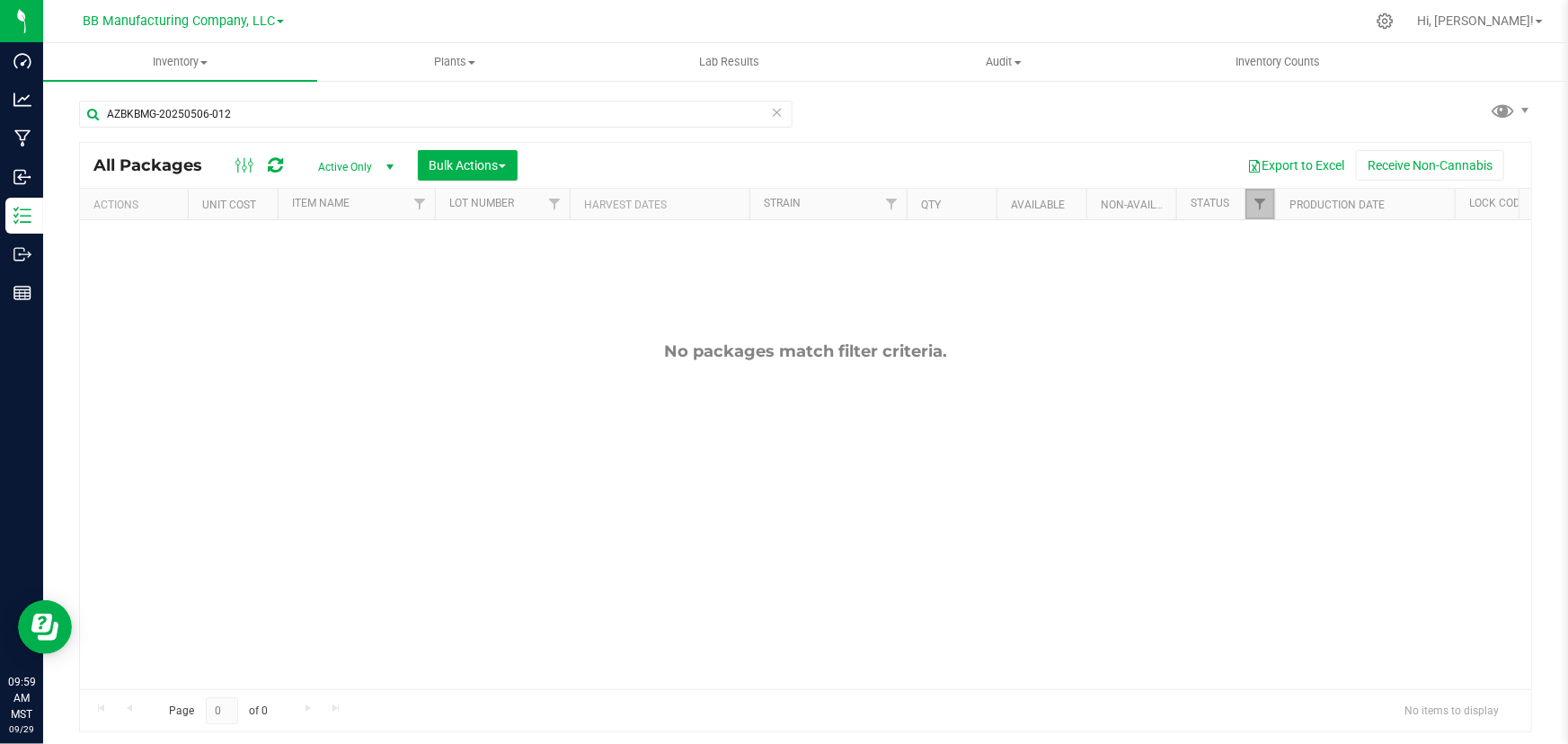
click at [1253, 212] on link "Filter" at bounding box center [1260, 204] width 30 height 31
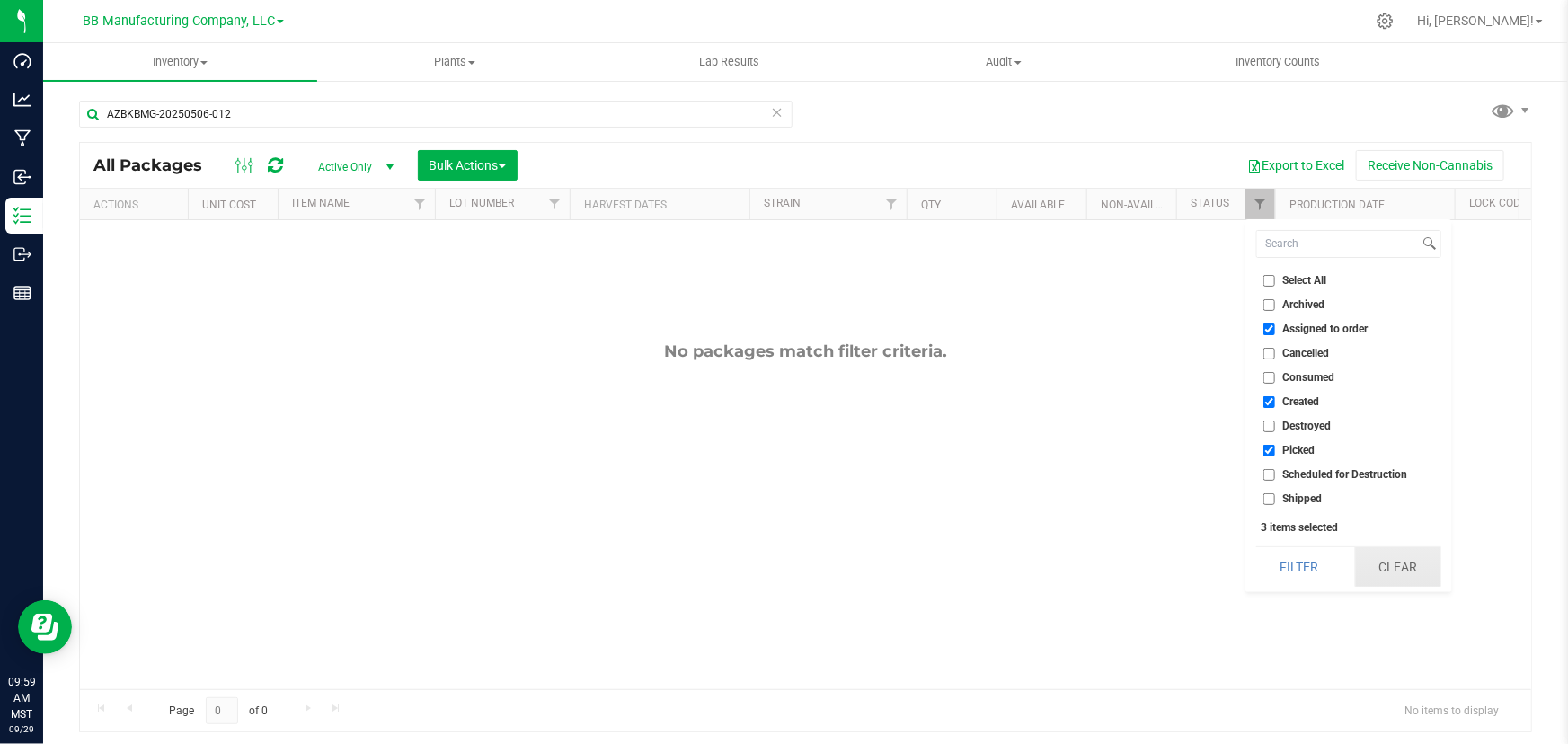
click at [1390, 554] on button "Clear" at bounding box center [1398, 567] width 86 height 40
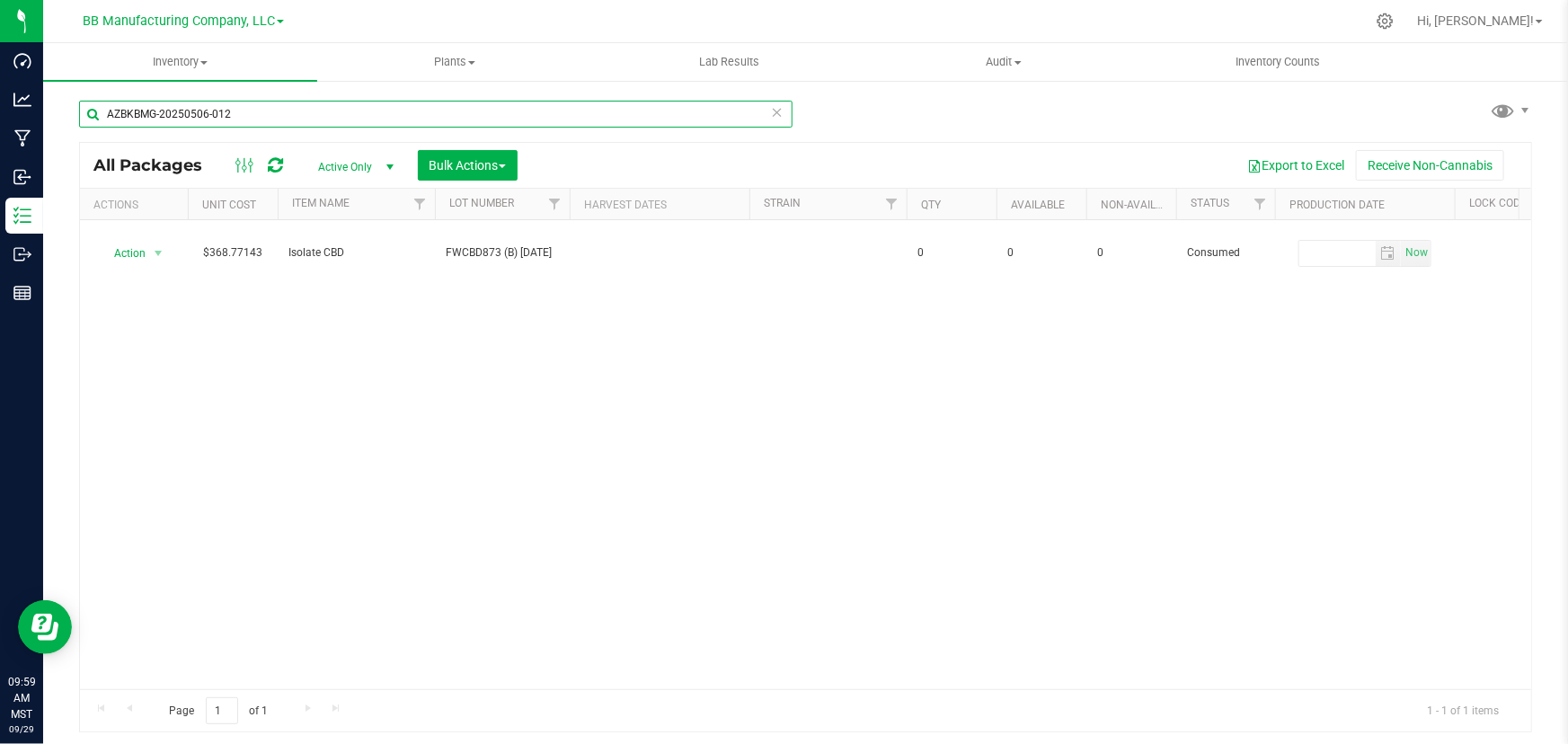
click at [208, 116] on input "AZBKBMG-20250506-012" at bounding box center [435, 114] width 713 height 27
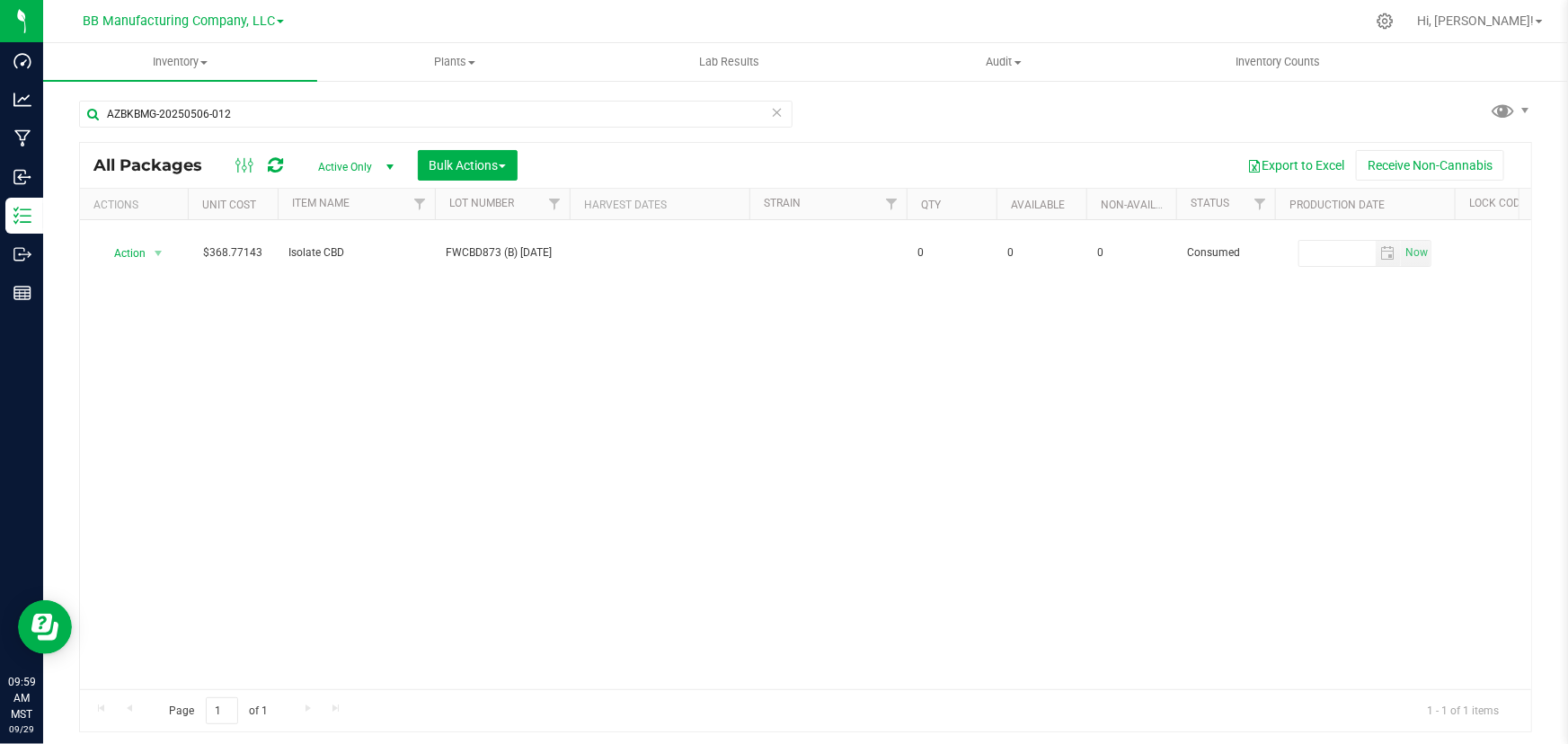
click at [394, 449] on div "Action Action Adjust qty Edit attributes Global inventory Locate package Packag…" at bounding box center [805, 454] width 1451 height 469
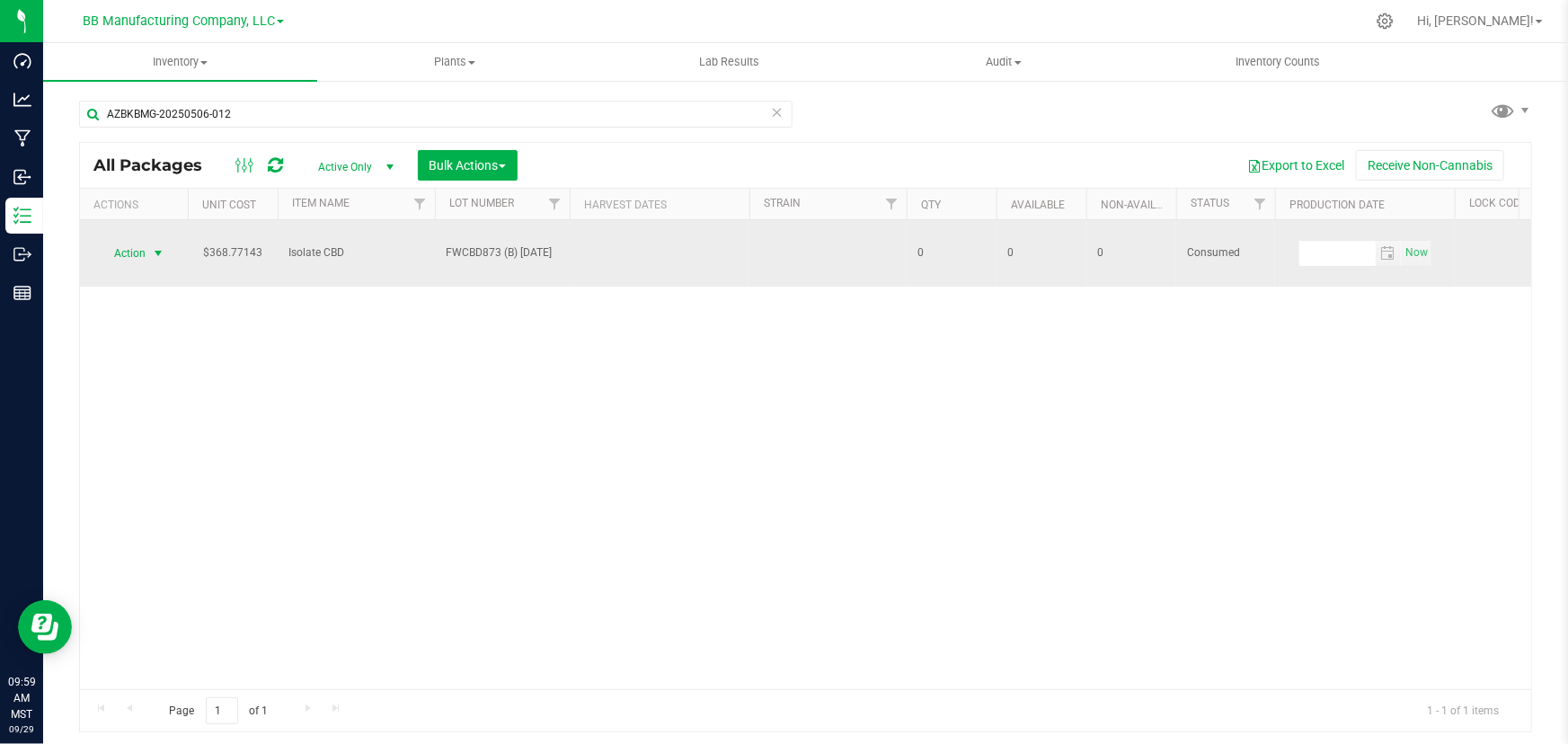
click at [141, 241] on span "Action" at bounding box center [122, 254] width 49 height 25
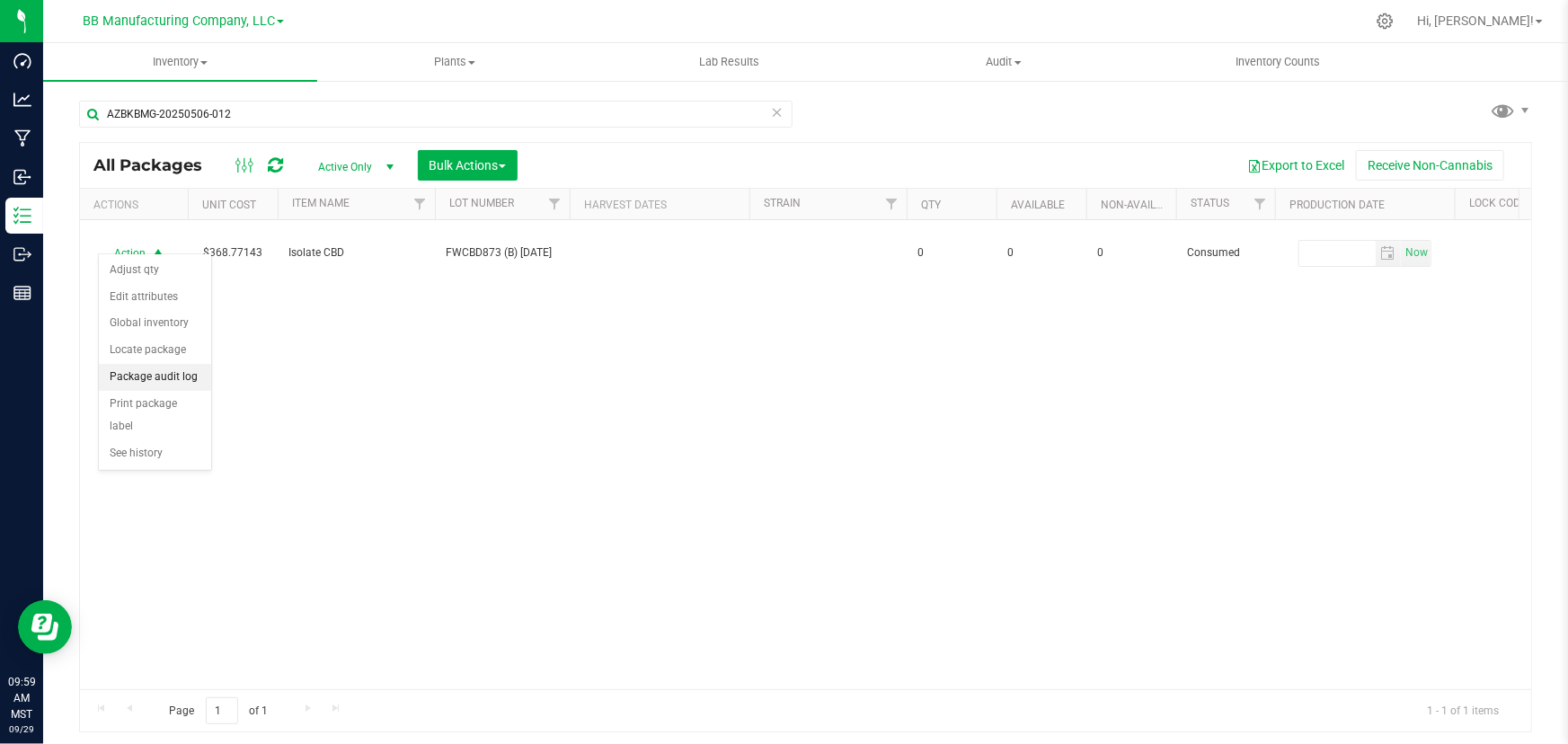
click at [146, 369] on li "Package audit log" at bounding box center [155, 377] width 112 height 27
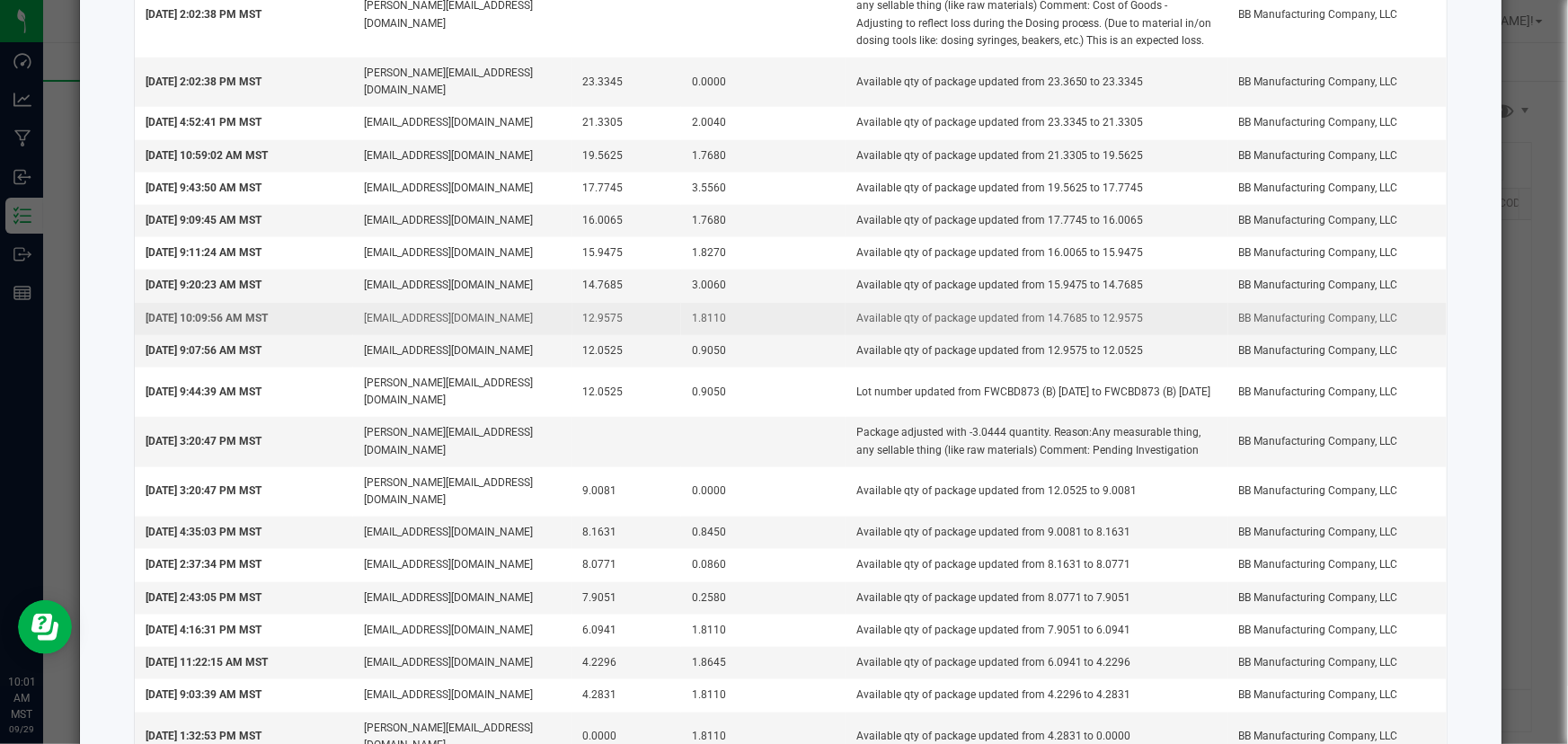
scroll to position [902, 0]
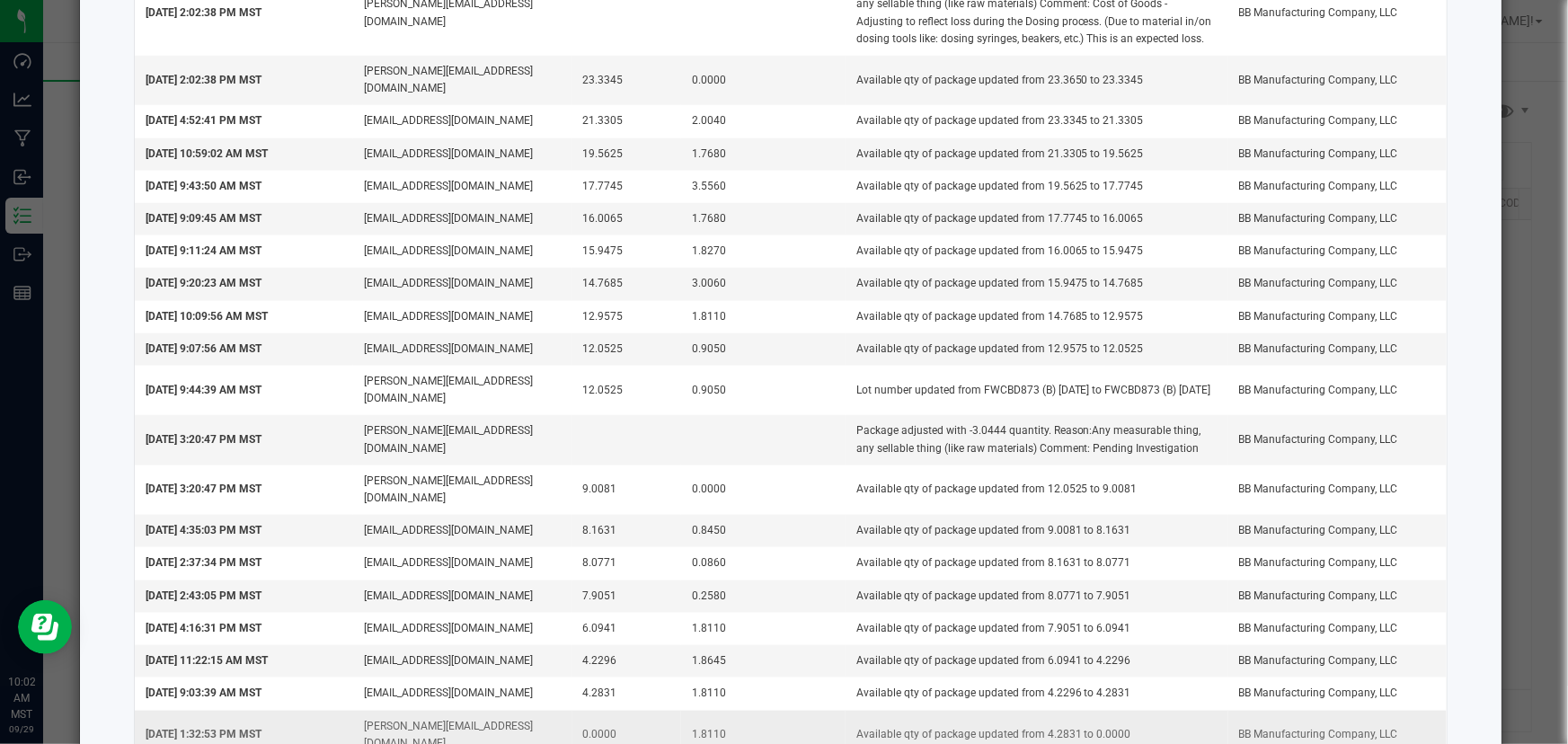
drag, startPoint x: 717, startPoint y: 656, endPoint x: 682, endPoint y: 656, distance: 35.0
click at [682, 710] on td "1.8110" at bounding box center [762, 735] width 164 height 50
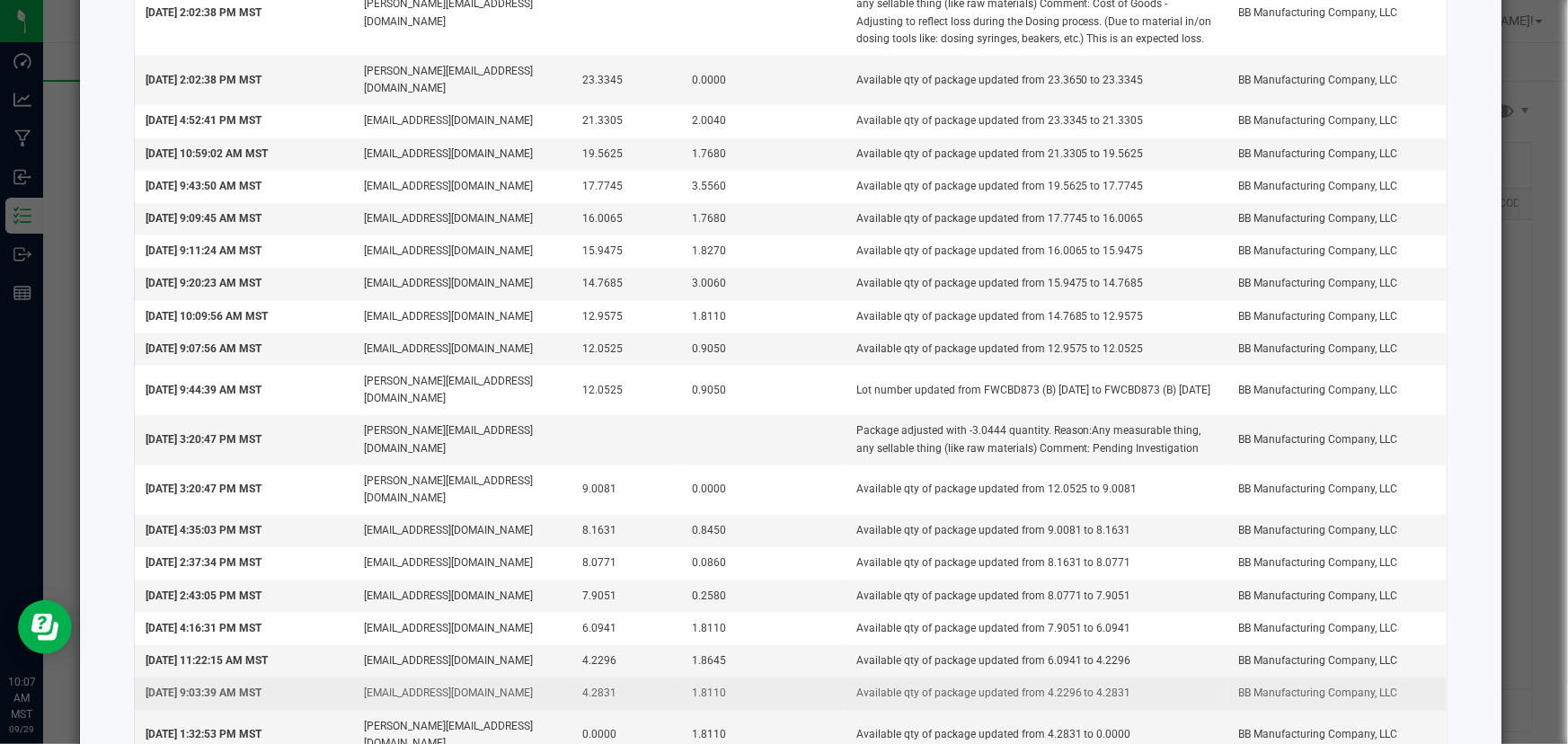
drag, startPoint x: 569, startPoint y: 622, endPoint x: 613, endPoint y: 627, distance: 44.3
click at [613, 677] on td "4.2831" at bounding box center [626, 693] width 110 height 33
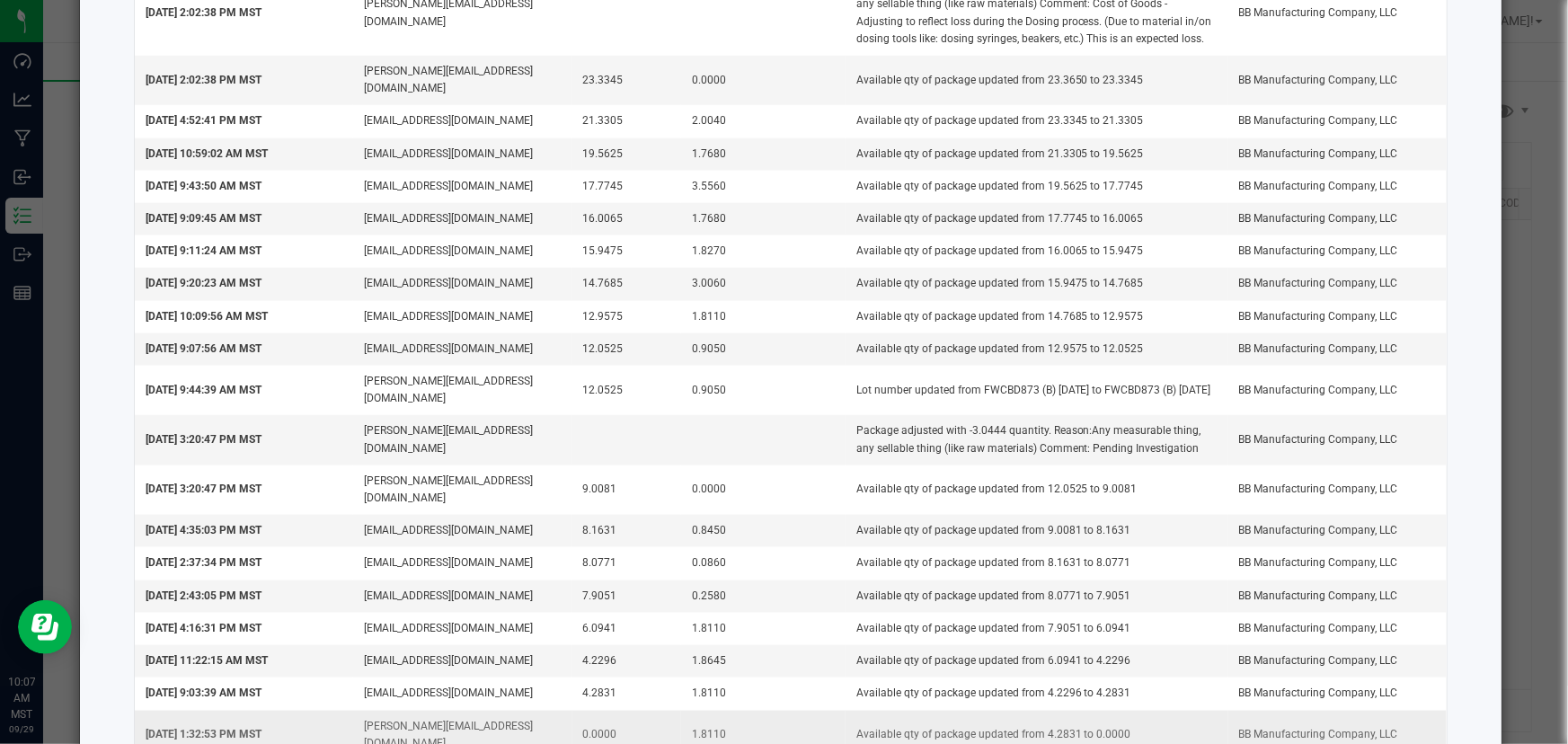
click at [392, 710] on td "[PERSON_NAME][EMAIL_ADDRESS][DOMAIN_NAME]" at bounding box center [462, 735] width 218 height 50
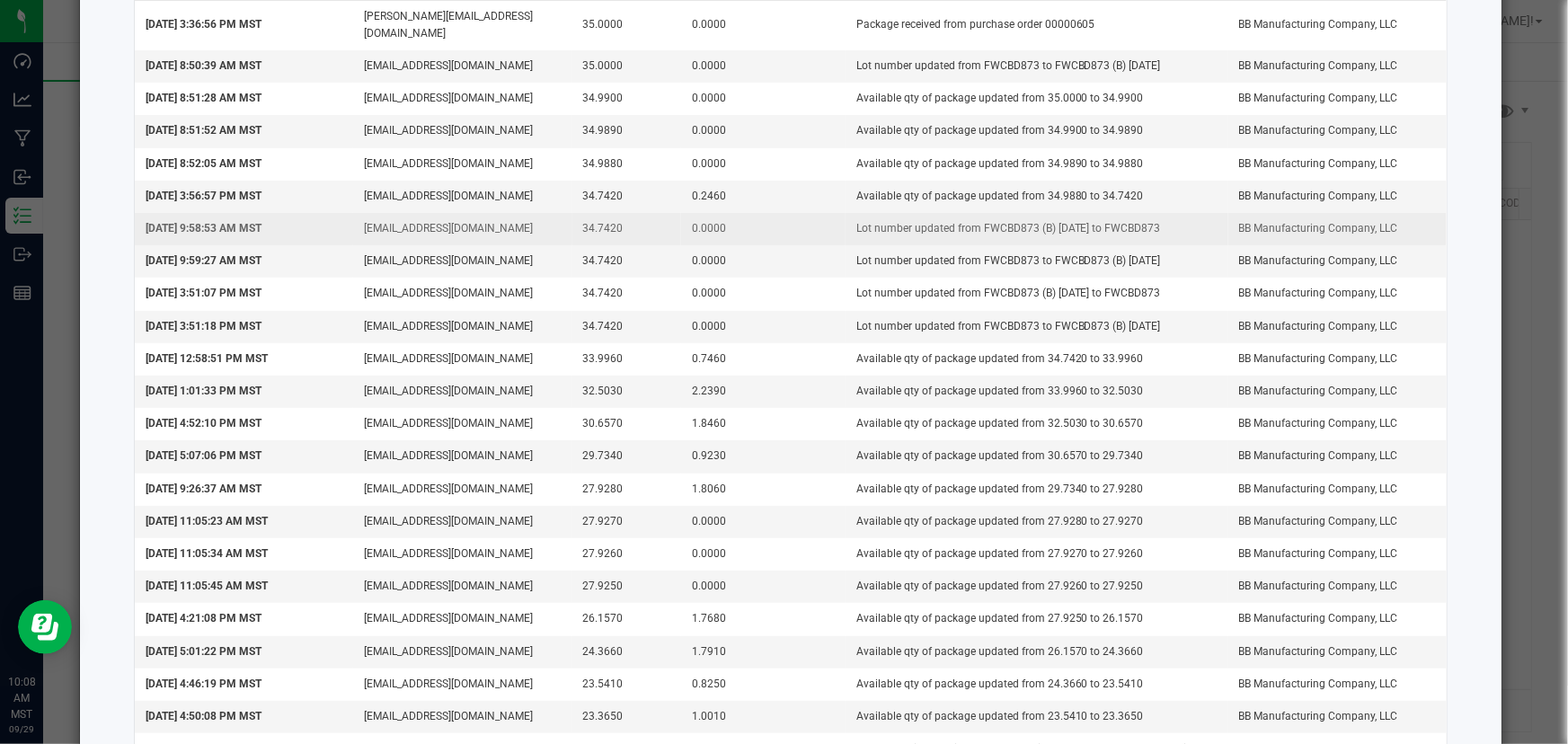
scroll to position [0, 0]
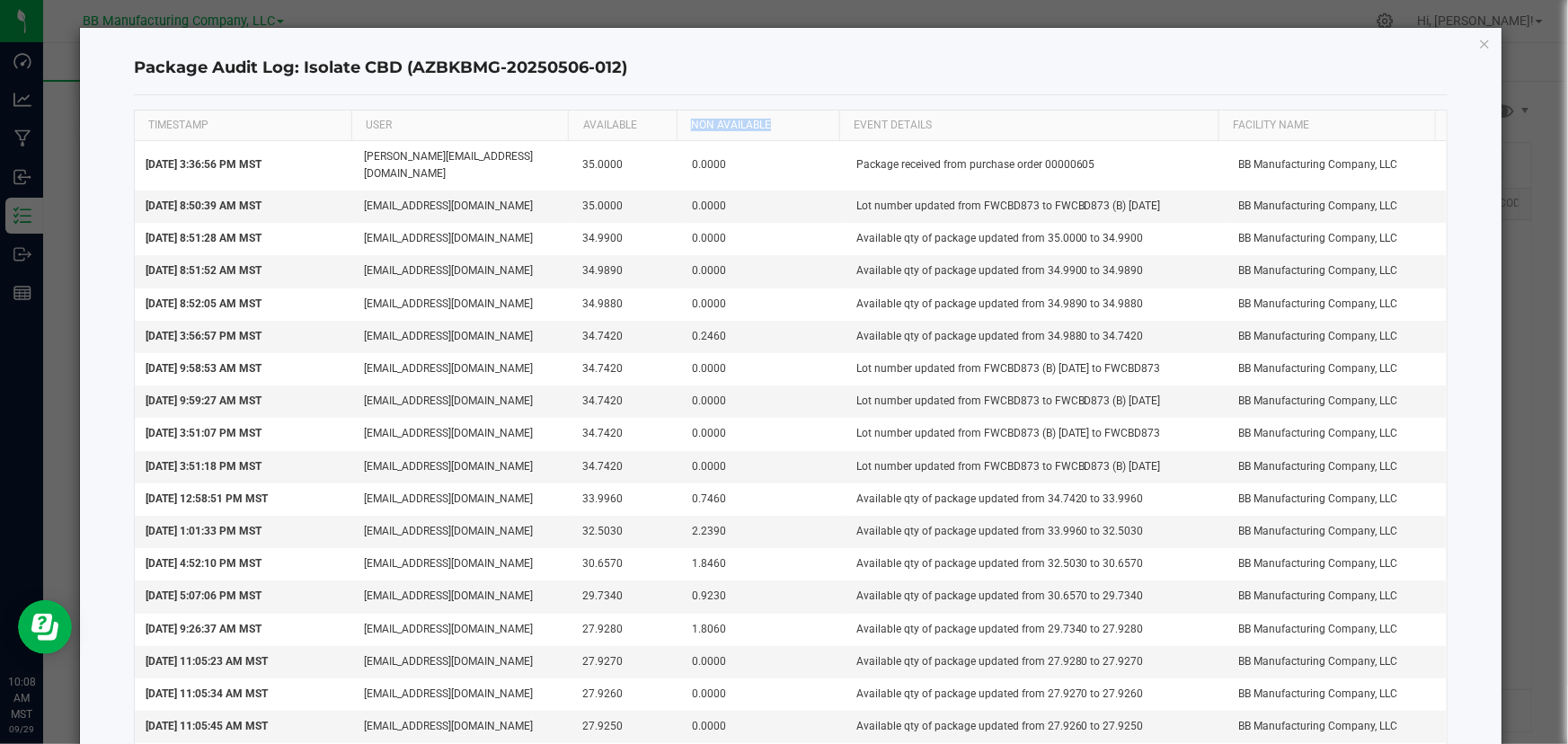
drag, startPoint x: 769, startPoint y: 120, endPoint x: 680, endPoint y: 124, distance: 89.1
click at [680, 124] on th "NON AVAILABLE" at bounding box center [757, 126] width 162 height 31
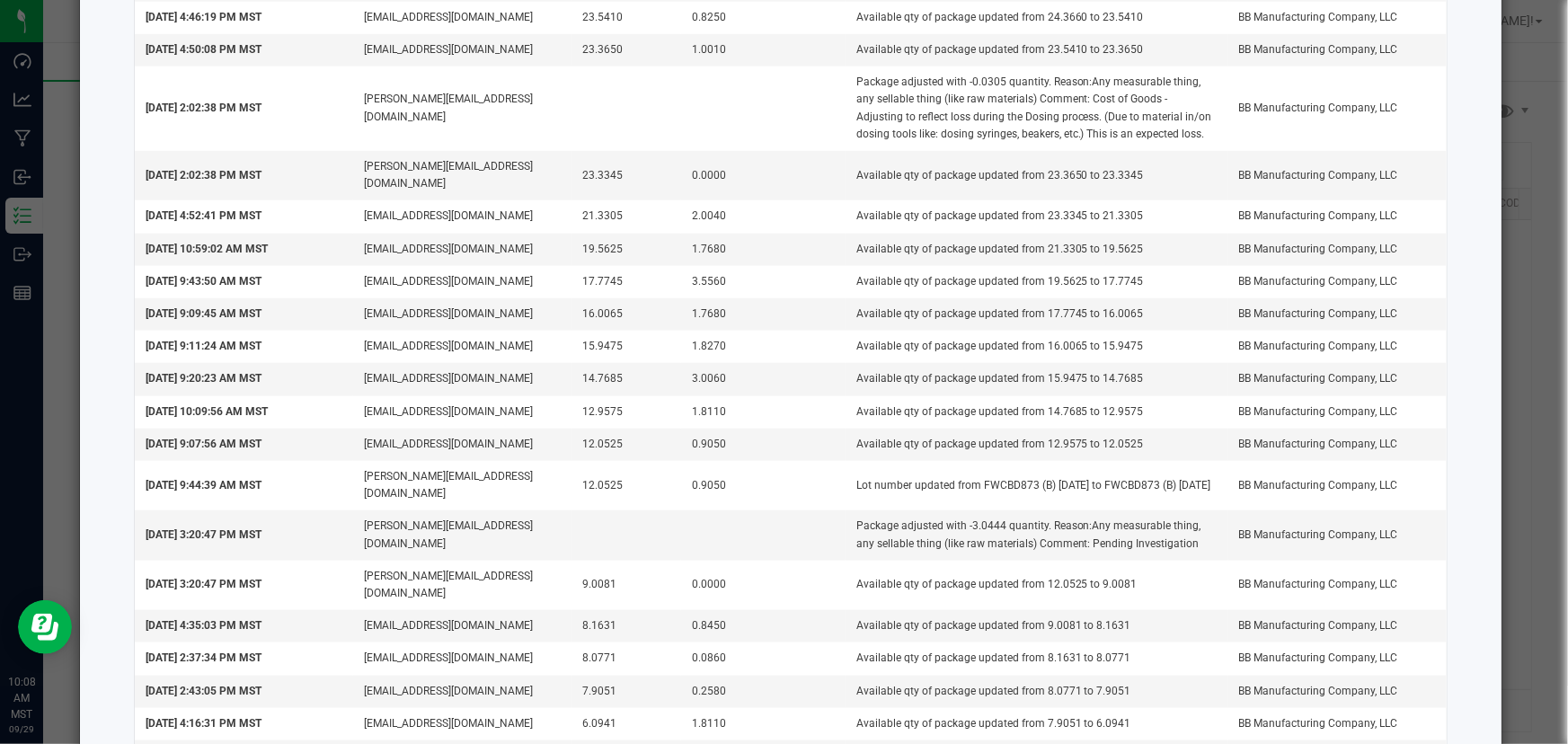
scroll to position [902, 0]
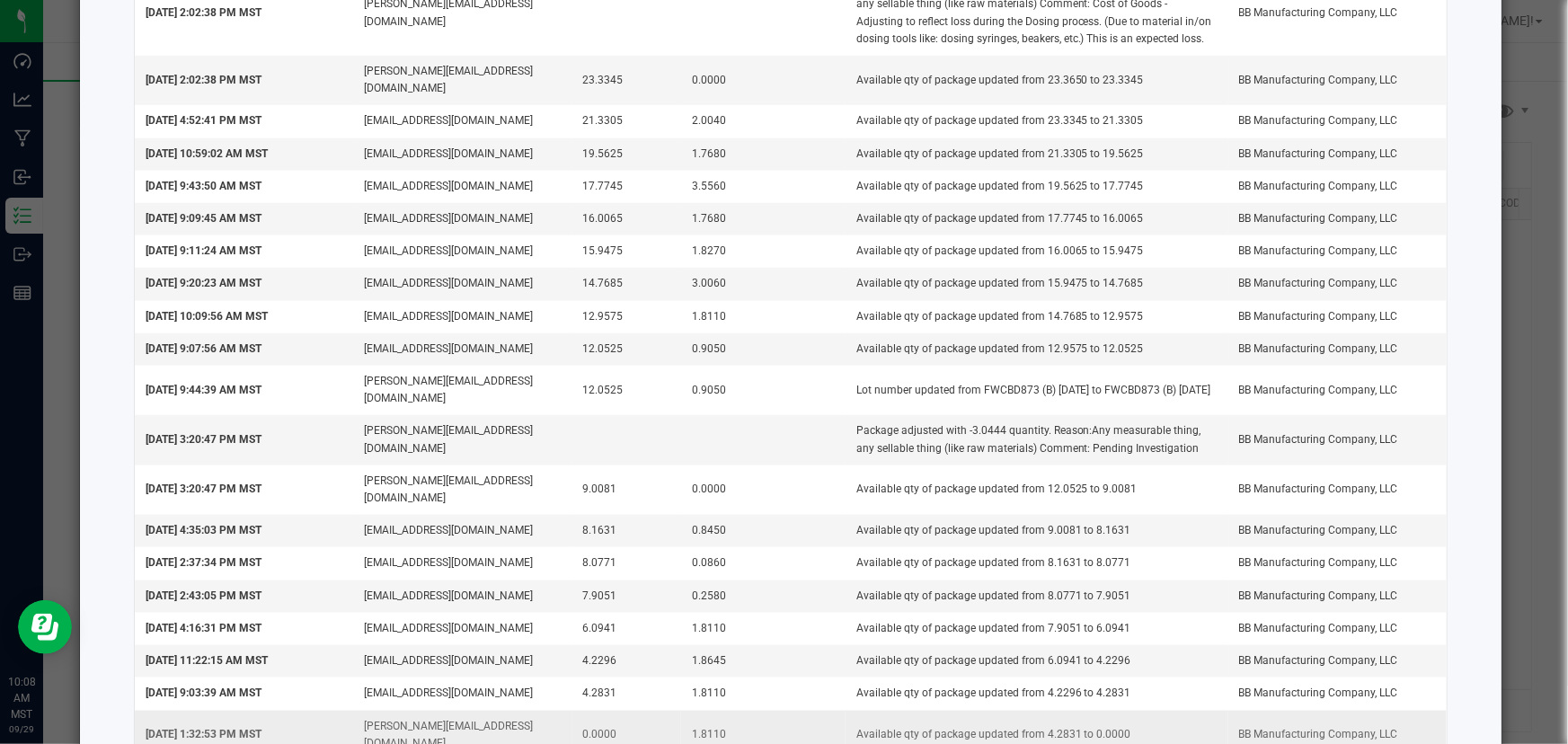
drag, startPoint x: 617, startPoint y: 646, endPoint x: 566, endPoint y: 649, distance: 51.1
click at [572, 710] on td "0.0000" at bounding box center [626, 735] width 110 height 50
click at [721, 710] on td "1.8110" at bounding box center [762, 735] width 164 height 50
drag, startPoint x: 720, startPoint y: 653, endPoint x: 682, endPoint y: 652, distance: 38.0
click at [682, 710] on td "1.8110" at bounding box center [762, 735] width 164 height 50
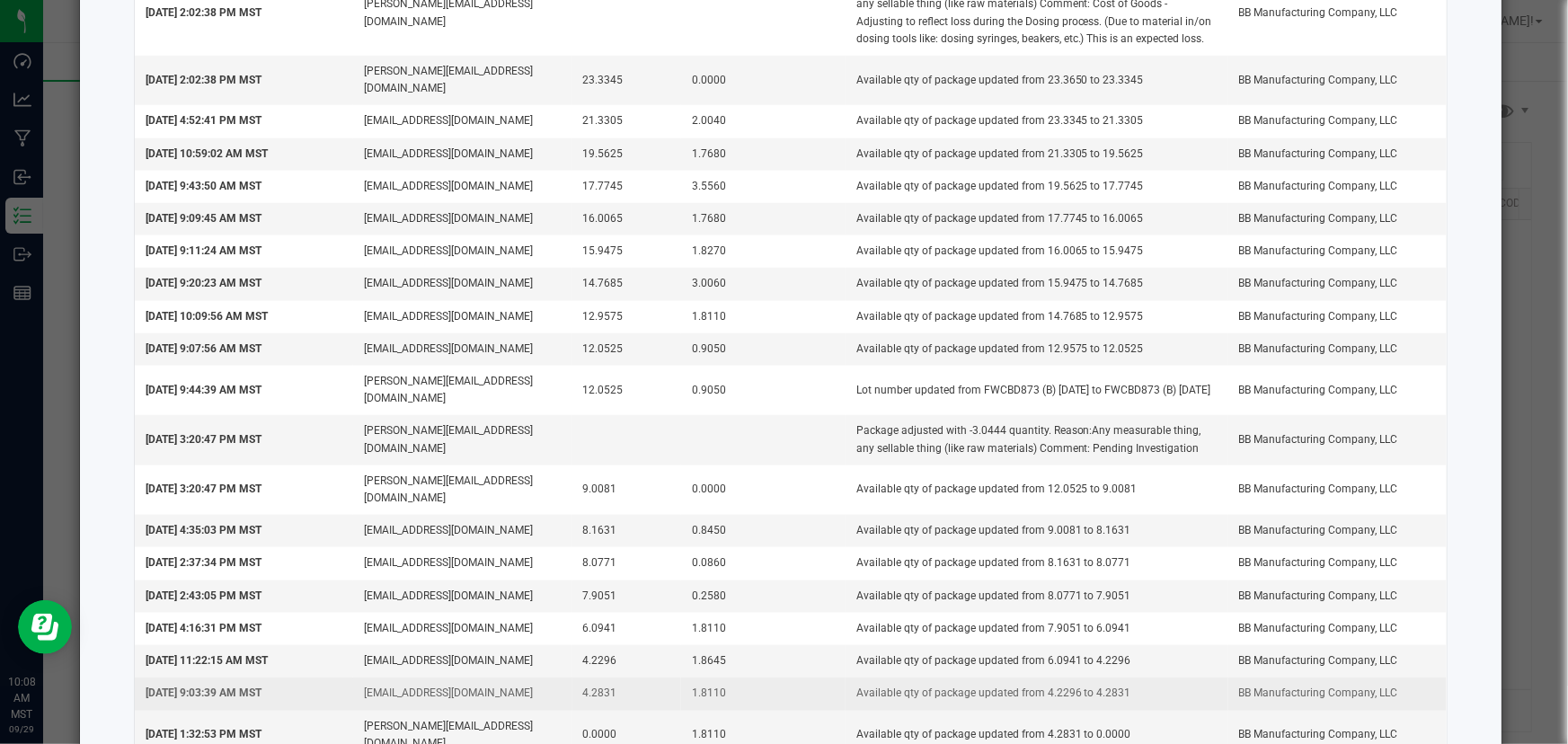
drag, startPoint x: 620, startPoint y: 618, endPoint x: 567, endPoint y: 621, distance: 53.1
click at [572, 677] on td "4.2831" at bounding box center [626, 693] width 110 height 33
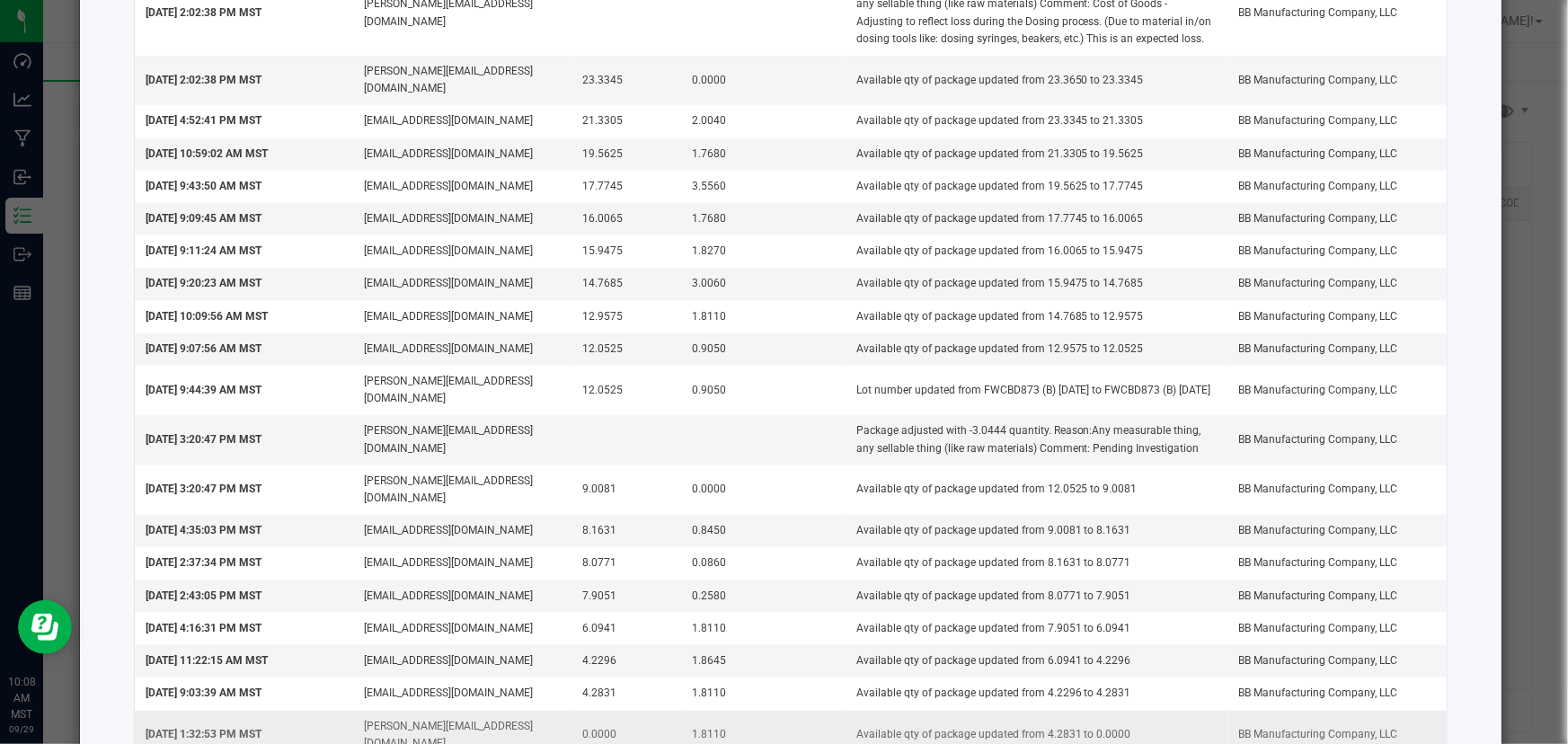
drag, startPoint x: 716, startPoint y: 648, endPoint x: 673, endPoint y: 648, distance: 43.0
click at [681, 710] on td "1.8110" at bounding box center [762, 735] width 164 height 50
drag, startPoint x: 513, startPoint y: 652, endPoint x: 327, endPoint y: 648, distance: 186.0
click at [327, 710] on tr "Sep 9, 2025 1:32:53 PM MST randy@bakedbros.com 0.0000 1.8110 Available qty of p…" at bounding box center [790, 735] width 1312 height 50
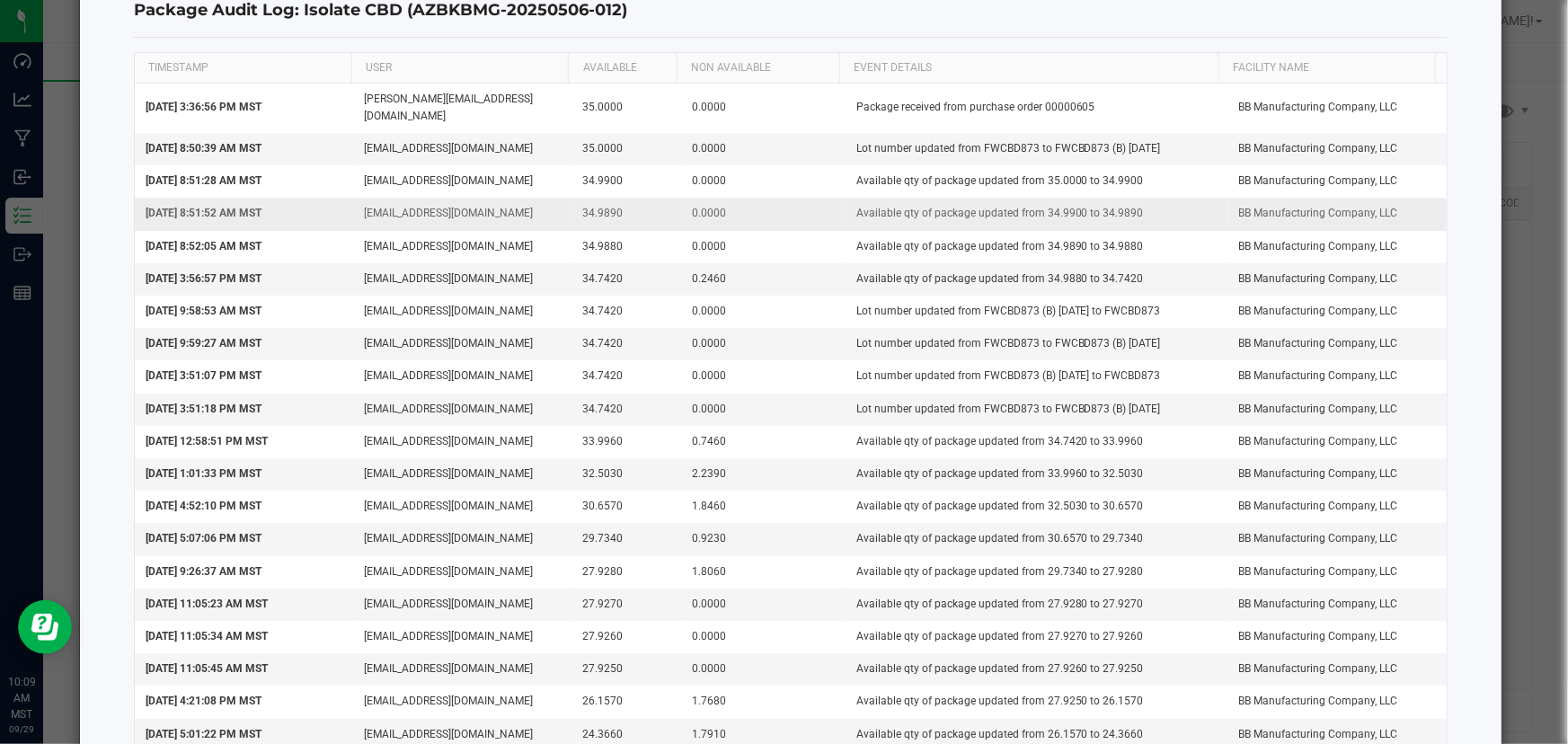
scroll to position [0, 0]
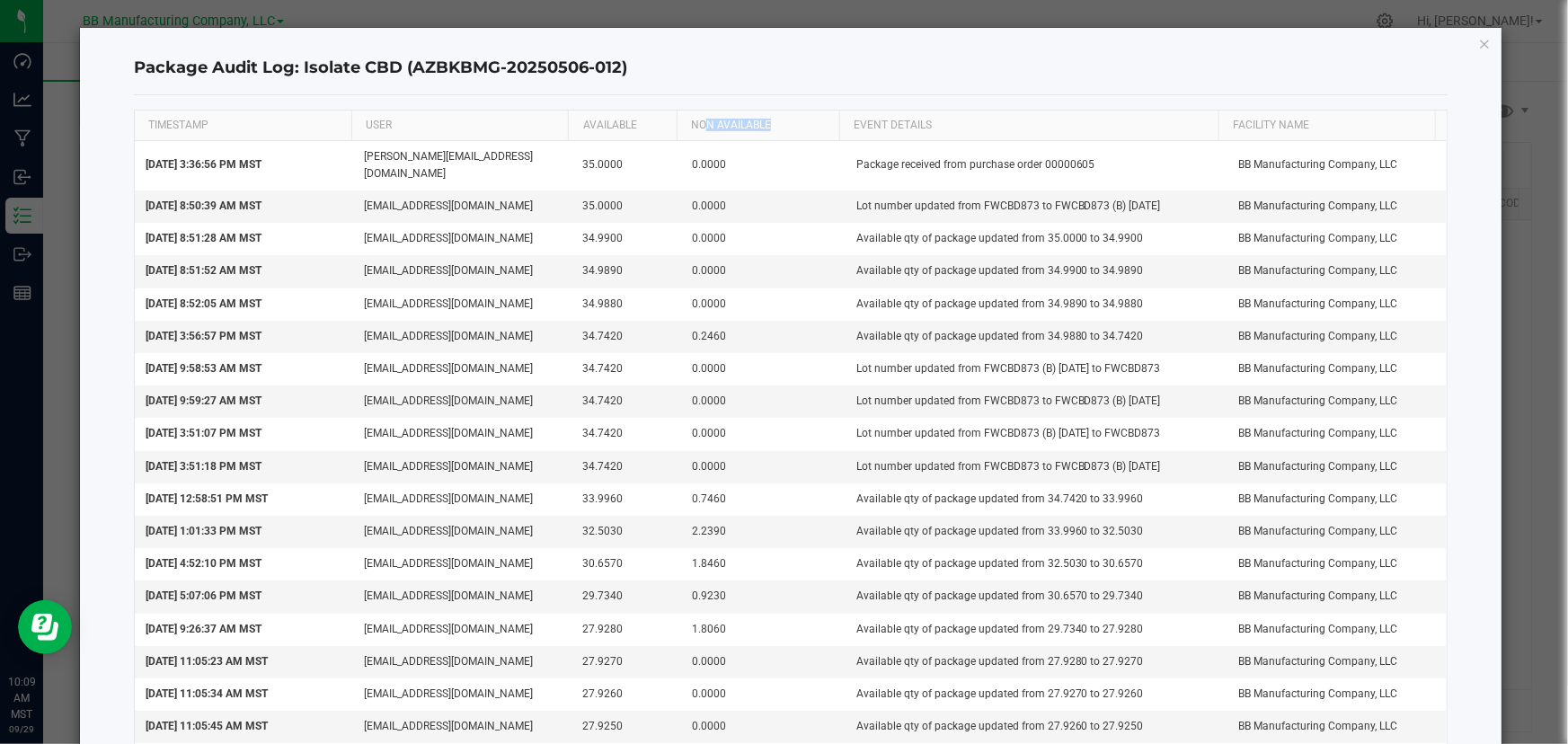
drag, startPoint x: 780, startPoint y: 127, endPoint x: 697, endPoint y: 128, distance: 83.0
click at [698, 128] on th "NON AVAILABLE" at bounding box center [757, 126] width 162 height 31
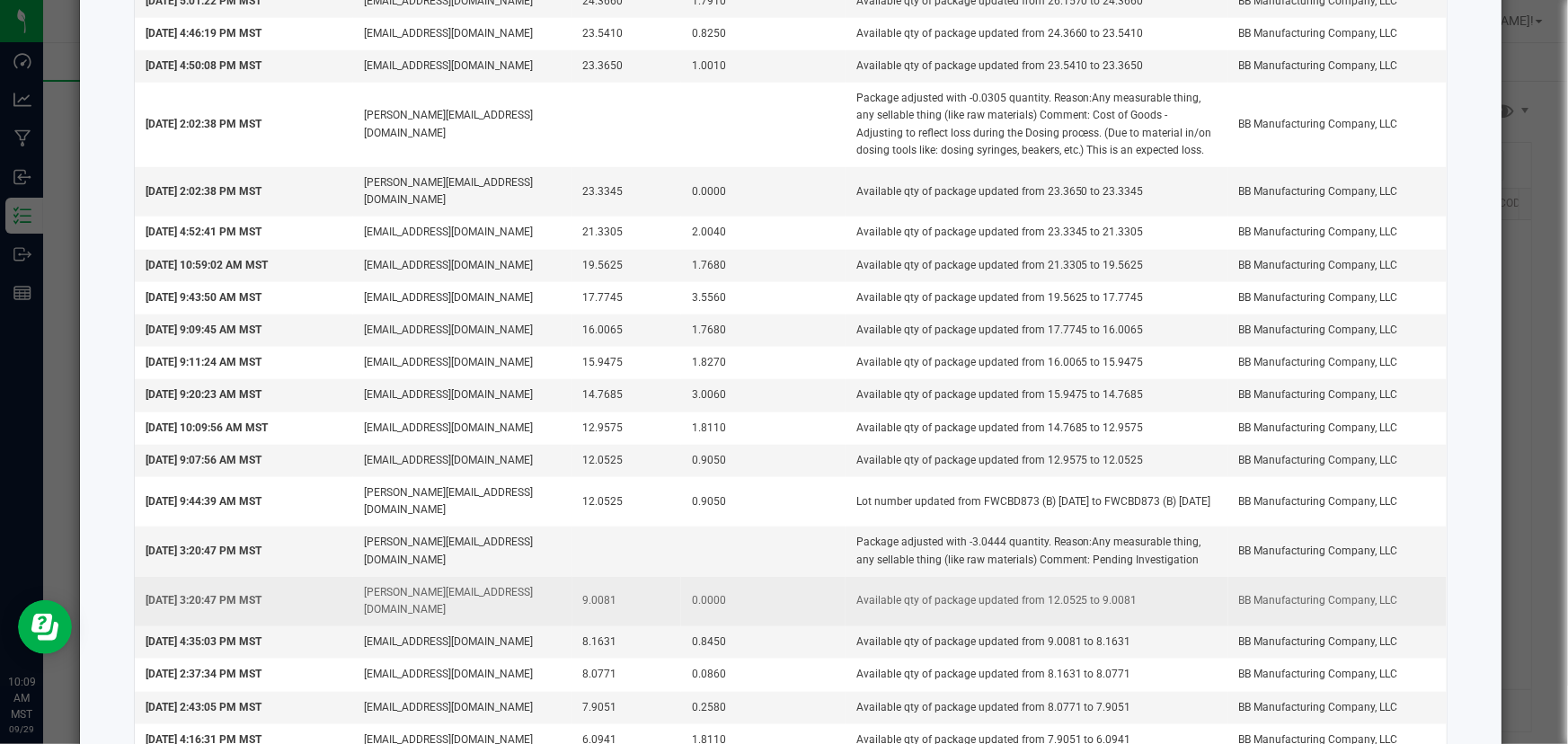
scroll to position [902, 0]
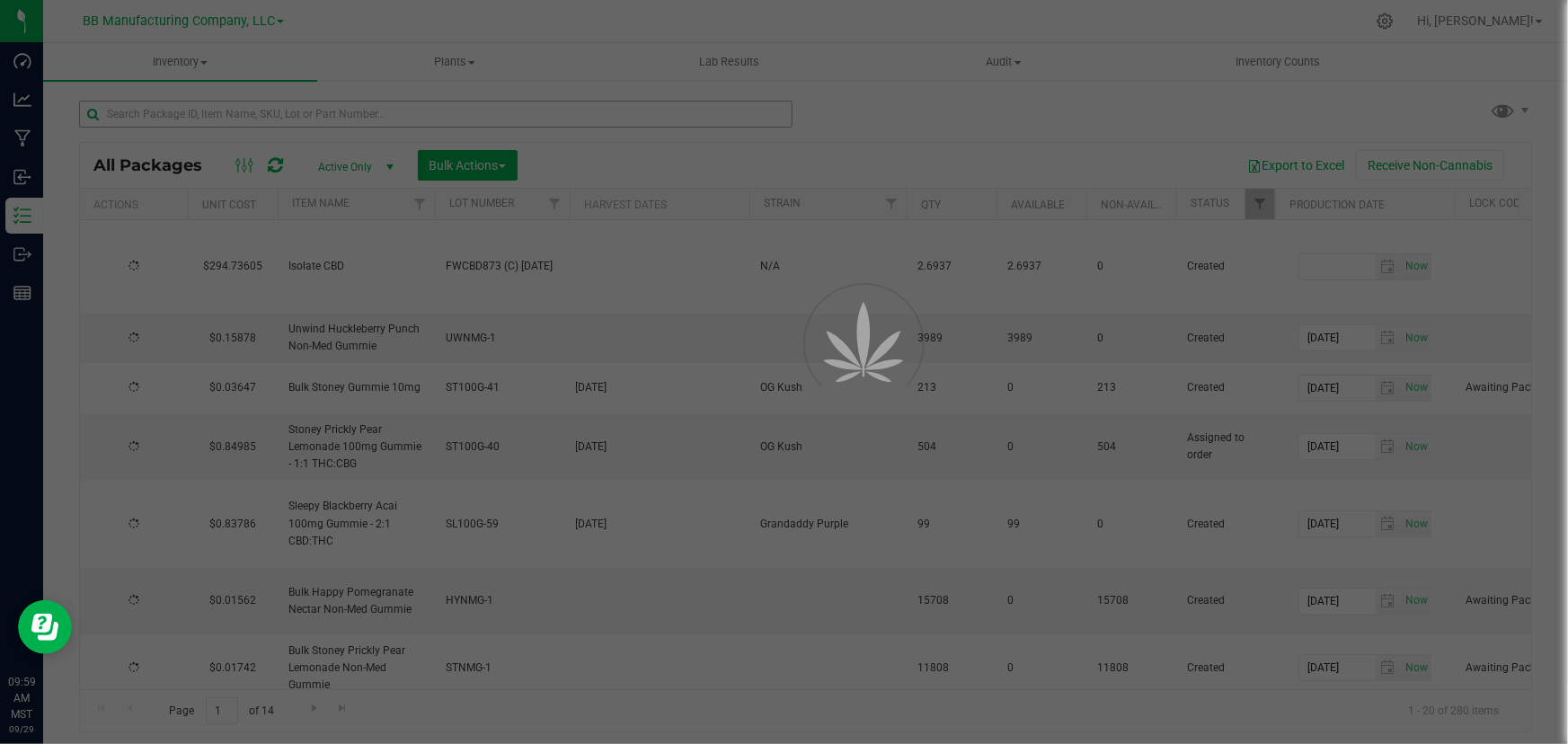
drag, startPoint x: 130, startPoint y: 139, endPoint x: 196, endPoint y: 107, distance: 73.3
click at [197, 108] on div at bounding box center [784, 372] width 1568 height 744
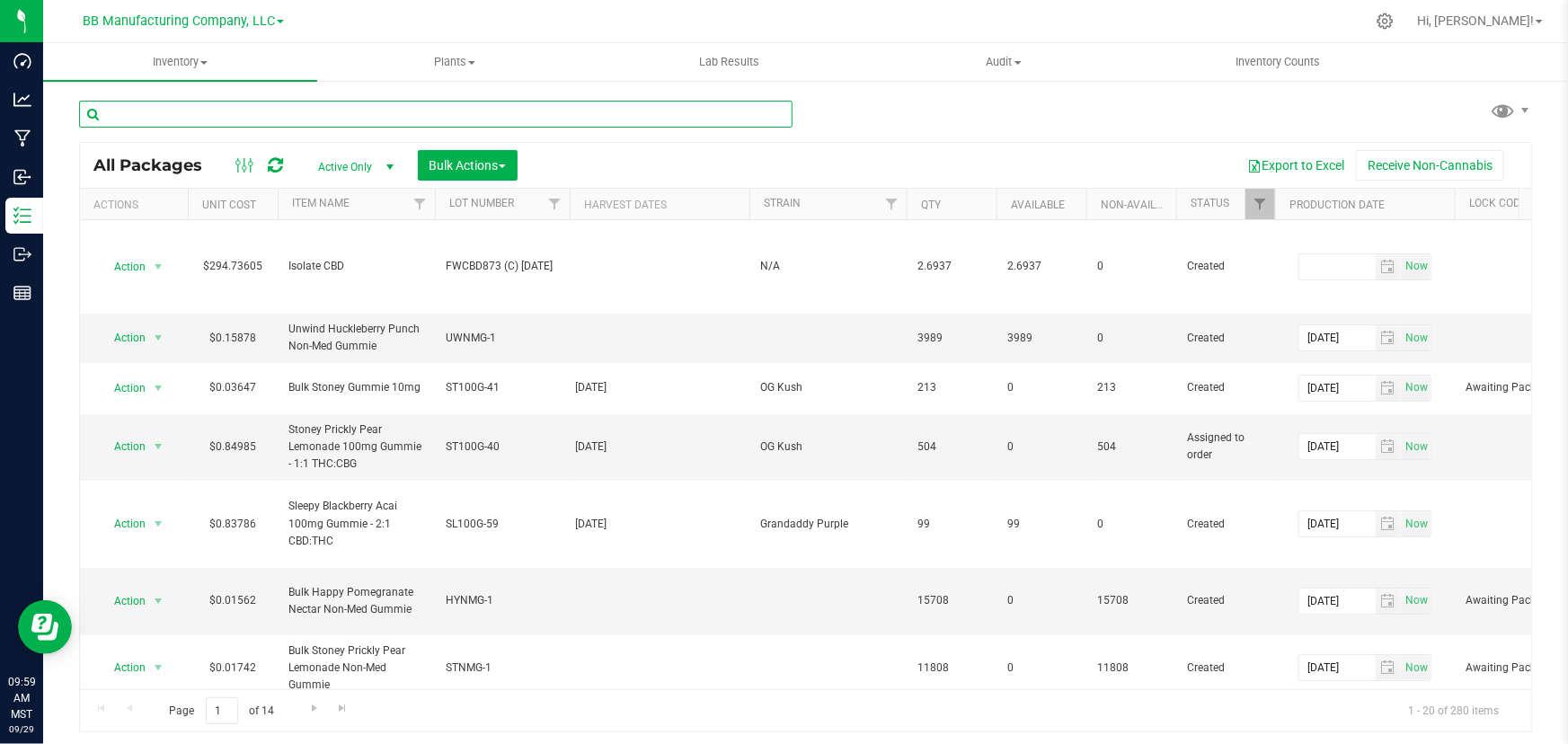
click at [179, 114] on input "text" at bounding box center [435, 114] width 713 height 27
paste input "AZBKBMG-20250909-107"
type input "AZBKBMG-20250909-107"
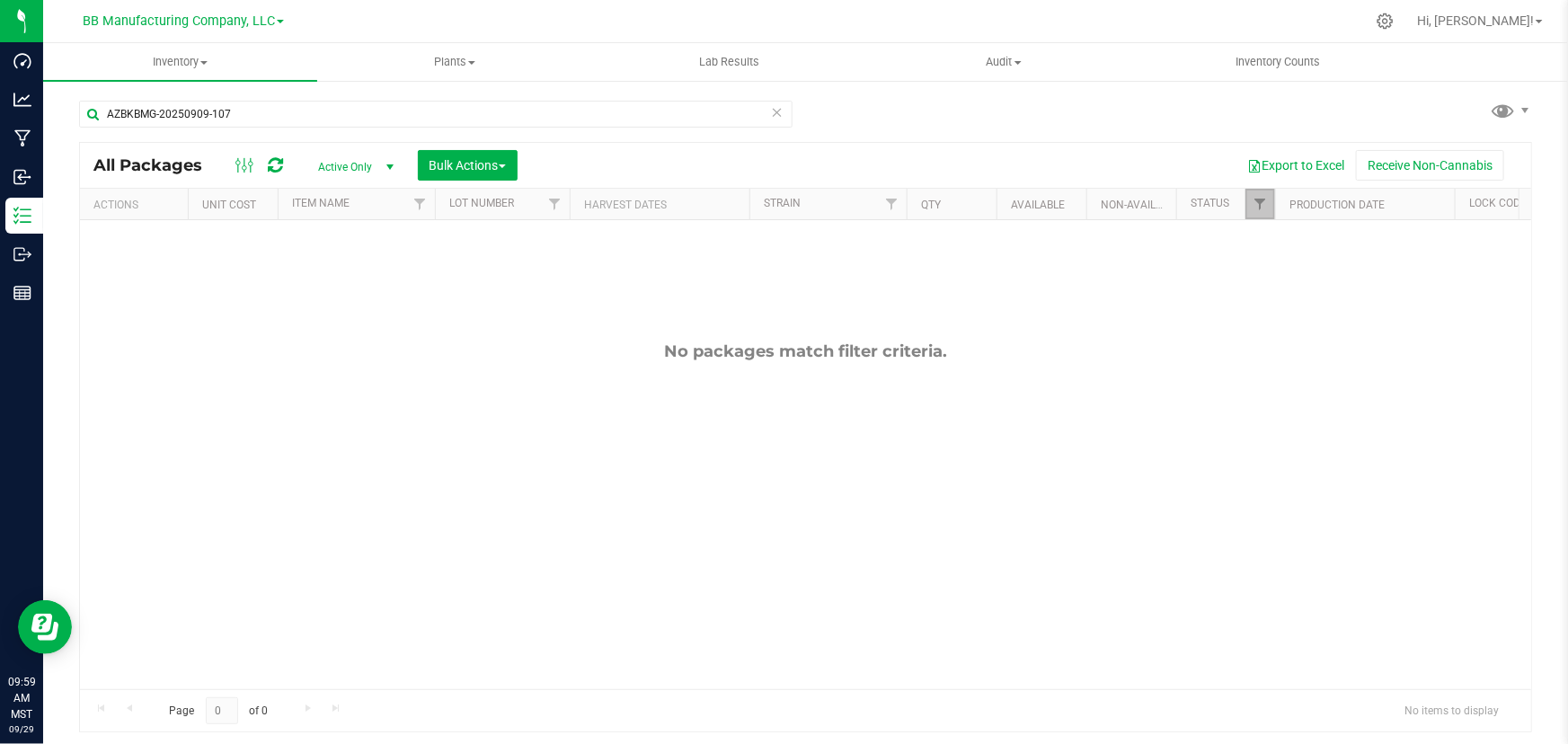
click at [1258, 193] on link "Filter" at bounding box center [1260, 204] width 30 height 31
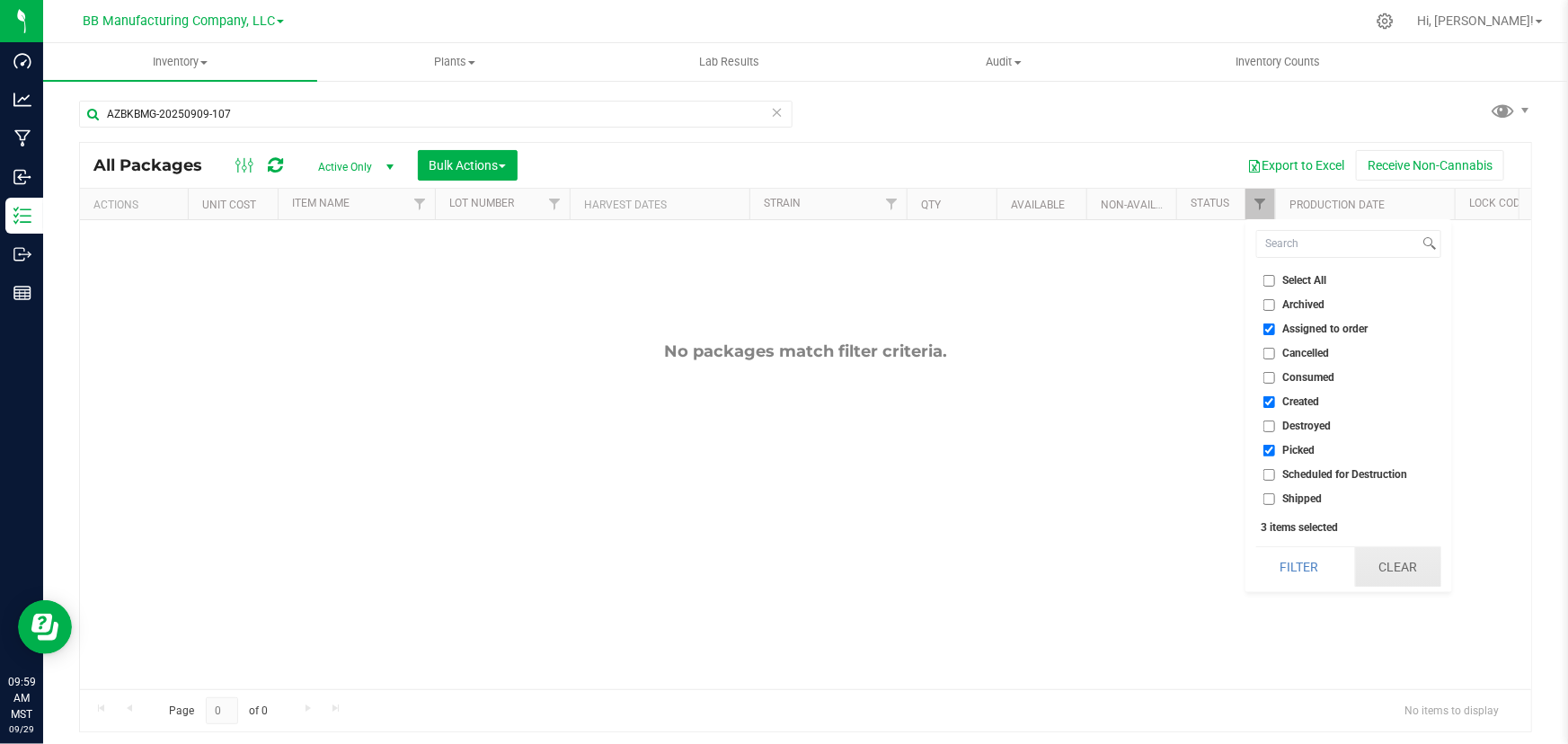
click at [1401, 563] on button "Clear" at bounding box center [1398, 567] width 86 height 40
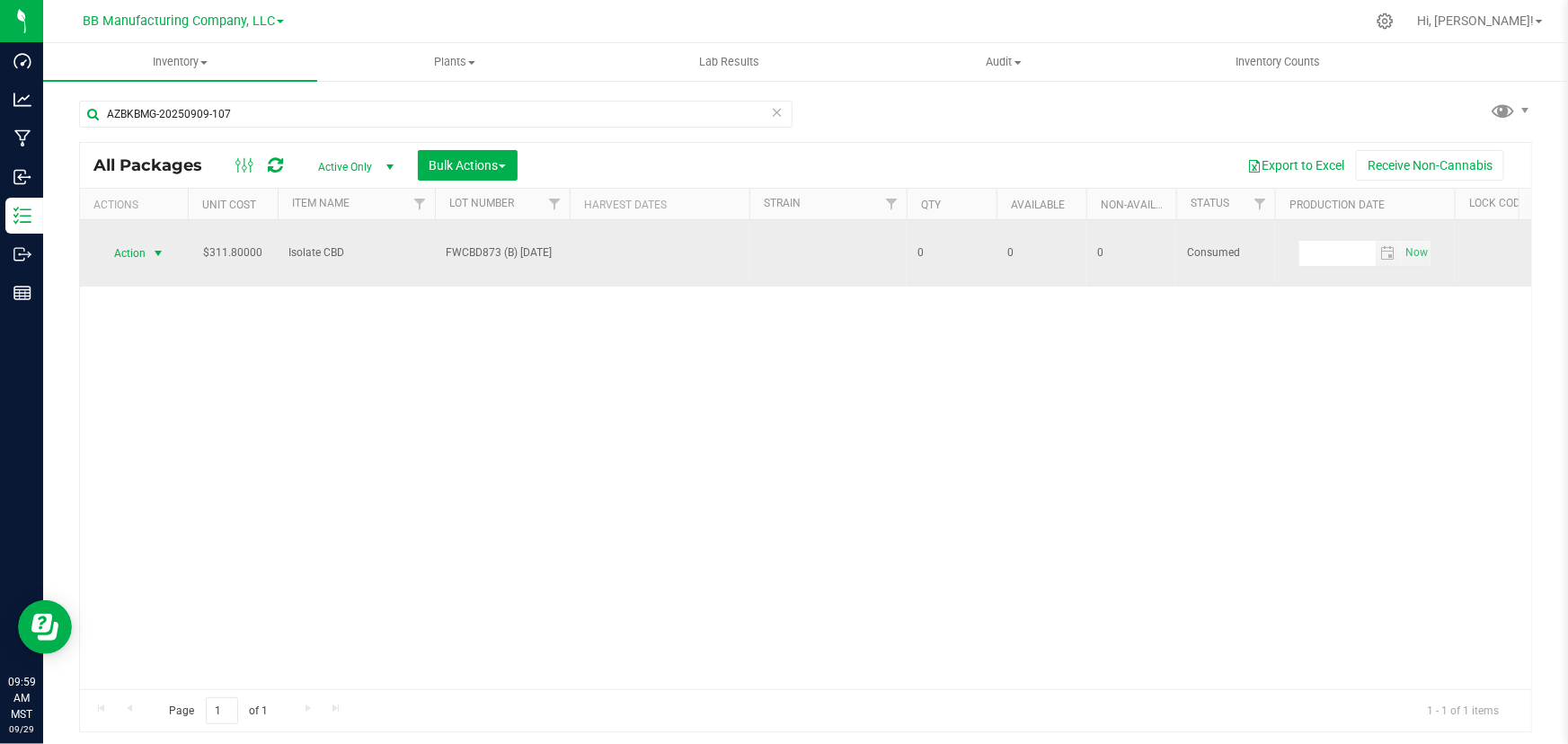
click at [151, 246] on span "select" at bounding box center [159, 254] width 15 height 14
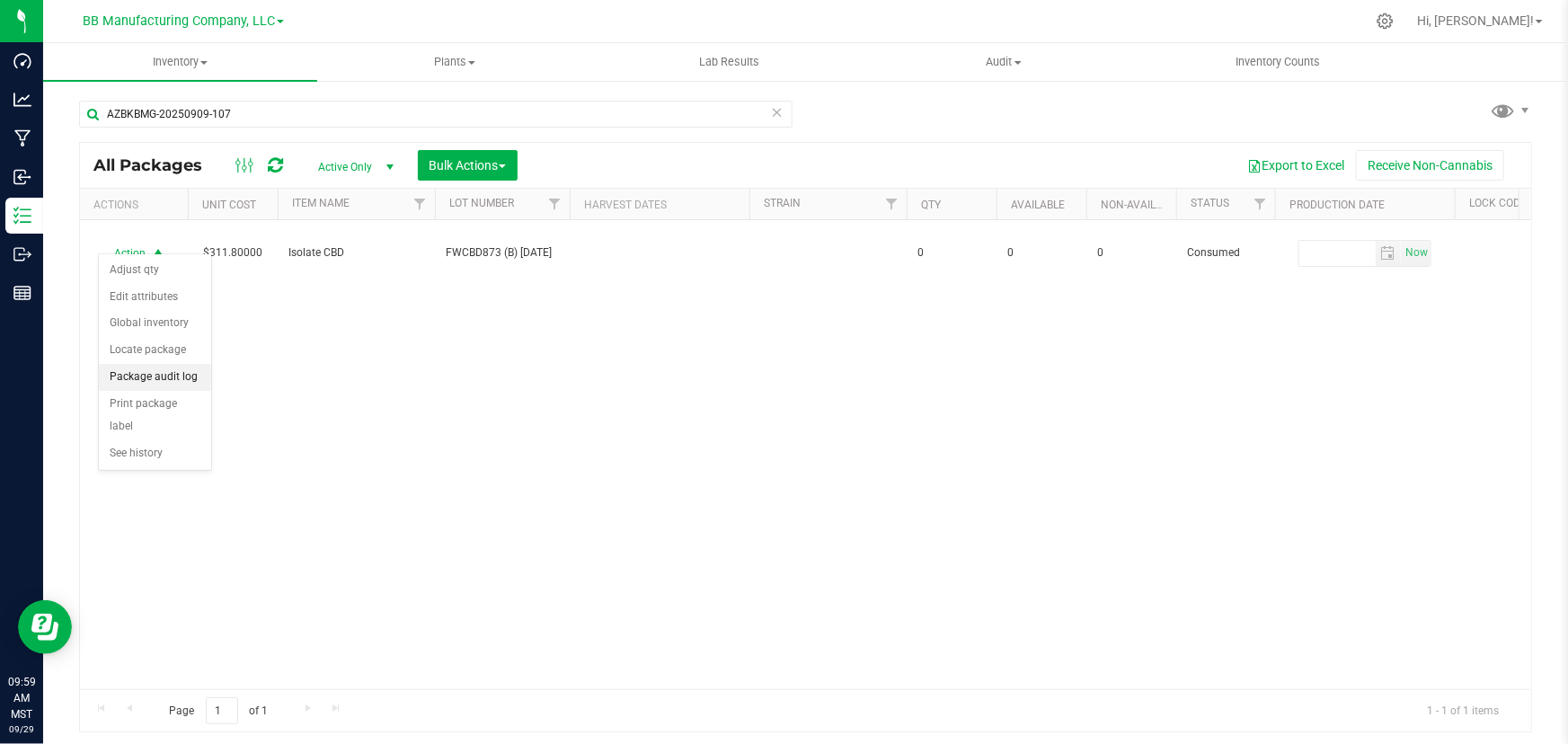
click at [150, 369] on li "Package audit log" at bounding box center [155, 377] width 112 height 27
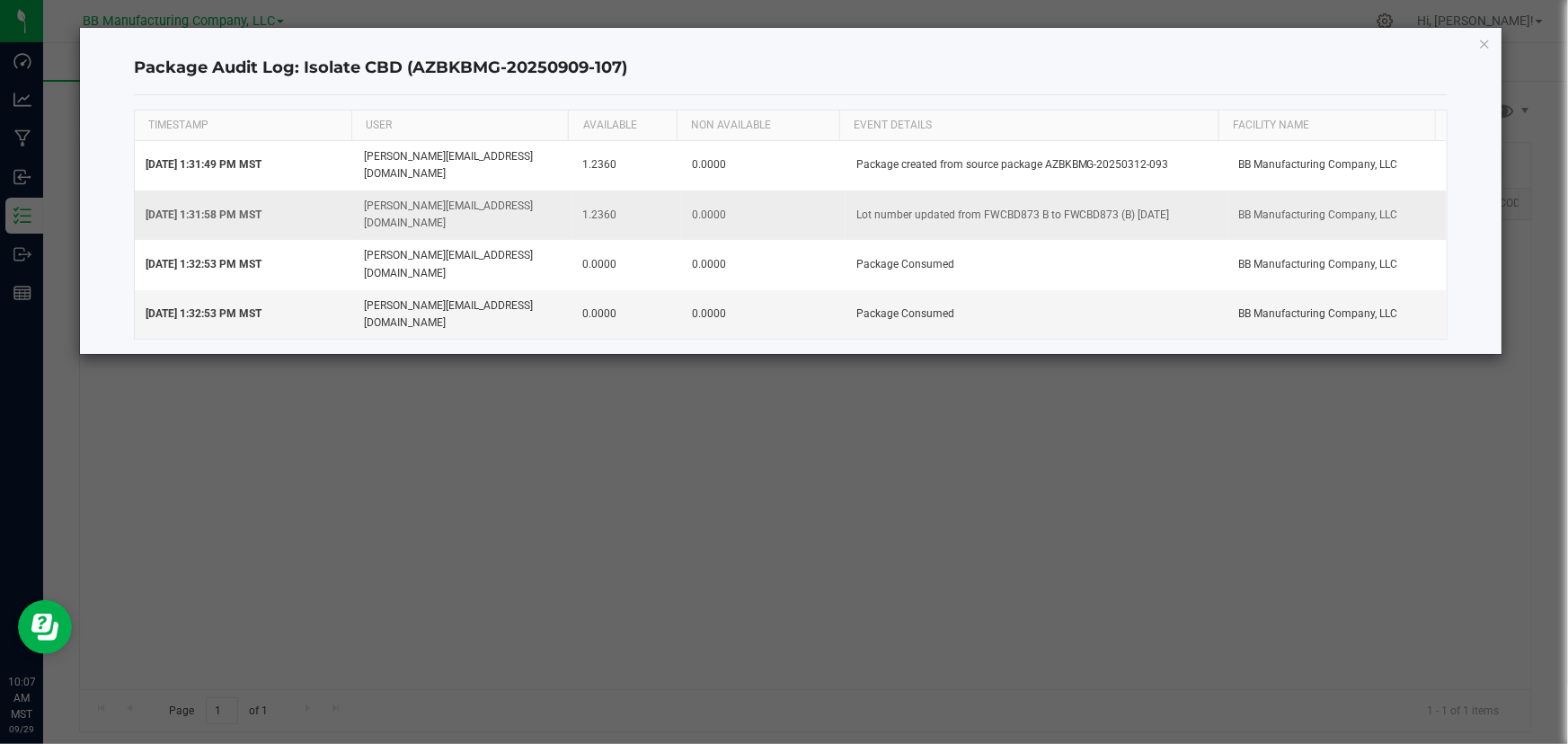
drag, startPoint x: 626, startPoint y: 184, endPoint x: 572, endPoint y: 192, distance: 54.6
click at [572, 192] on td "1.2360" at bounding box center [626, 215] width 110 height 50
click at [629, 190] on td "1.2360" at bounding box center [626, 215] width 110 height 50
drag, startPoint x: 640, startPoint y: 195, endPoint x: 568, endPoint y: 193, distance: 72.0
click at [572, 193] on td "1.2360" at bounding box center [626, 215] width 110 height 50
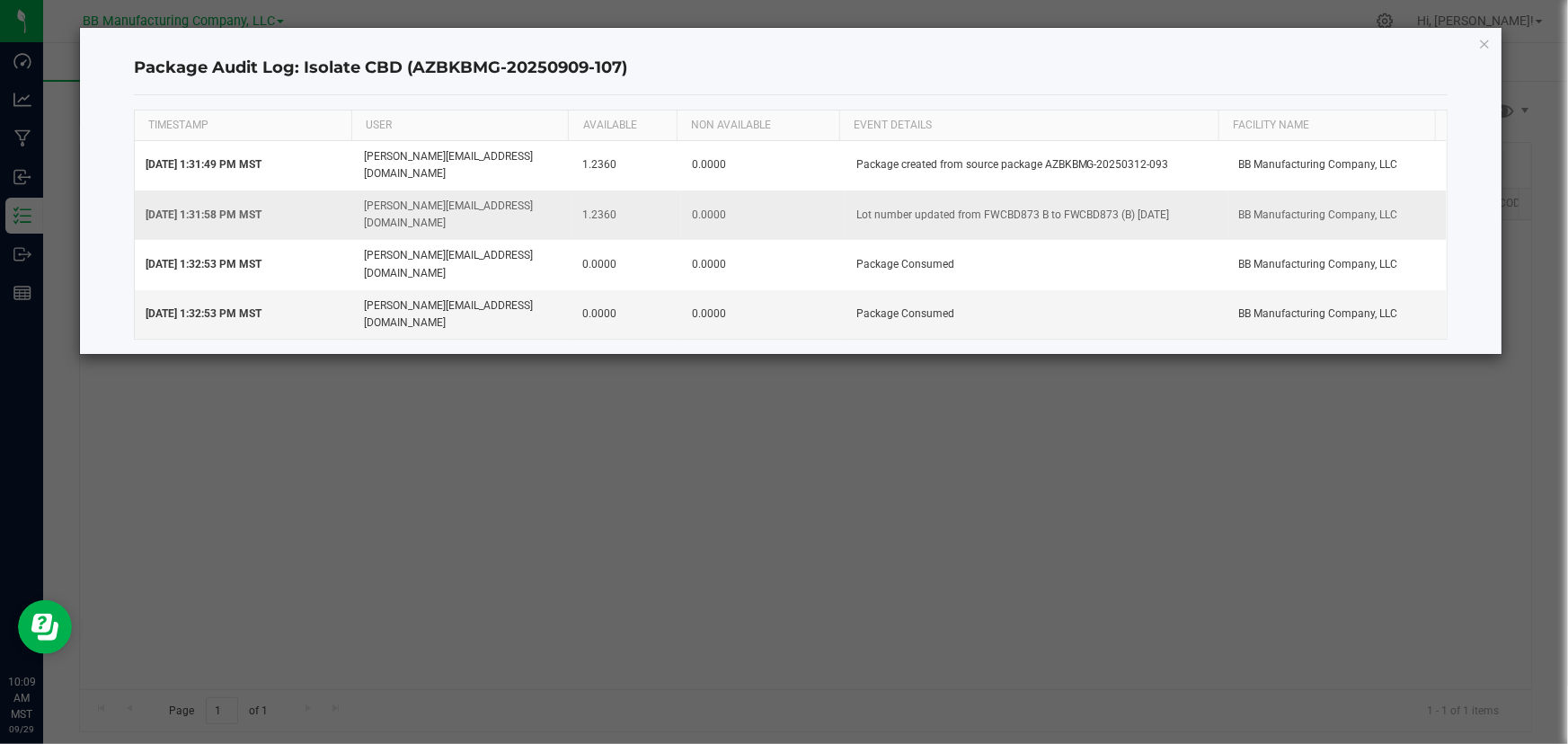
click at [663, 190] on td "1.2360" at bounding box center [626, 215] width 110 height 50
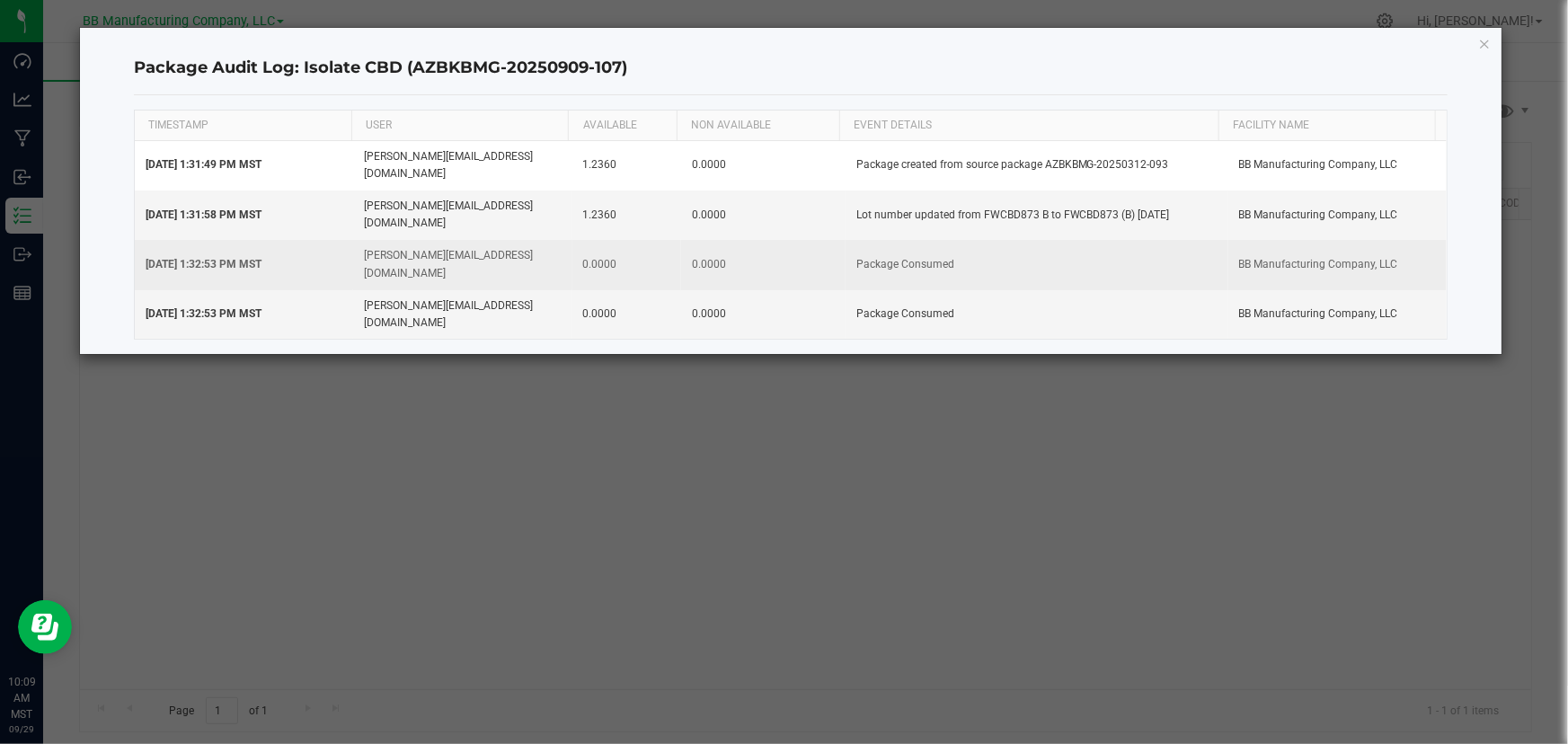
click at [837, 240] on td "0.0000" at bounding box center [762, 265] width 164 height 50
